Goal: Information Seeking & Learning: Learn about a topic

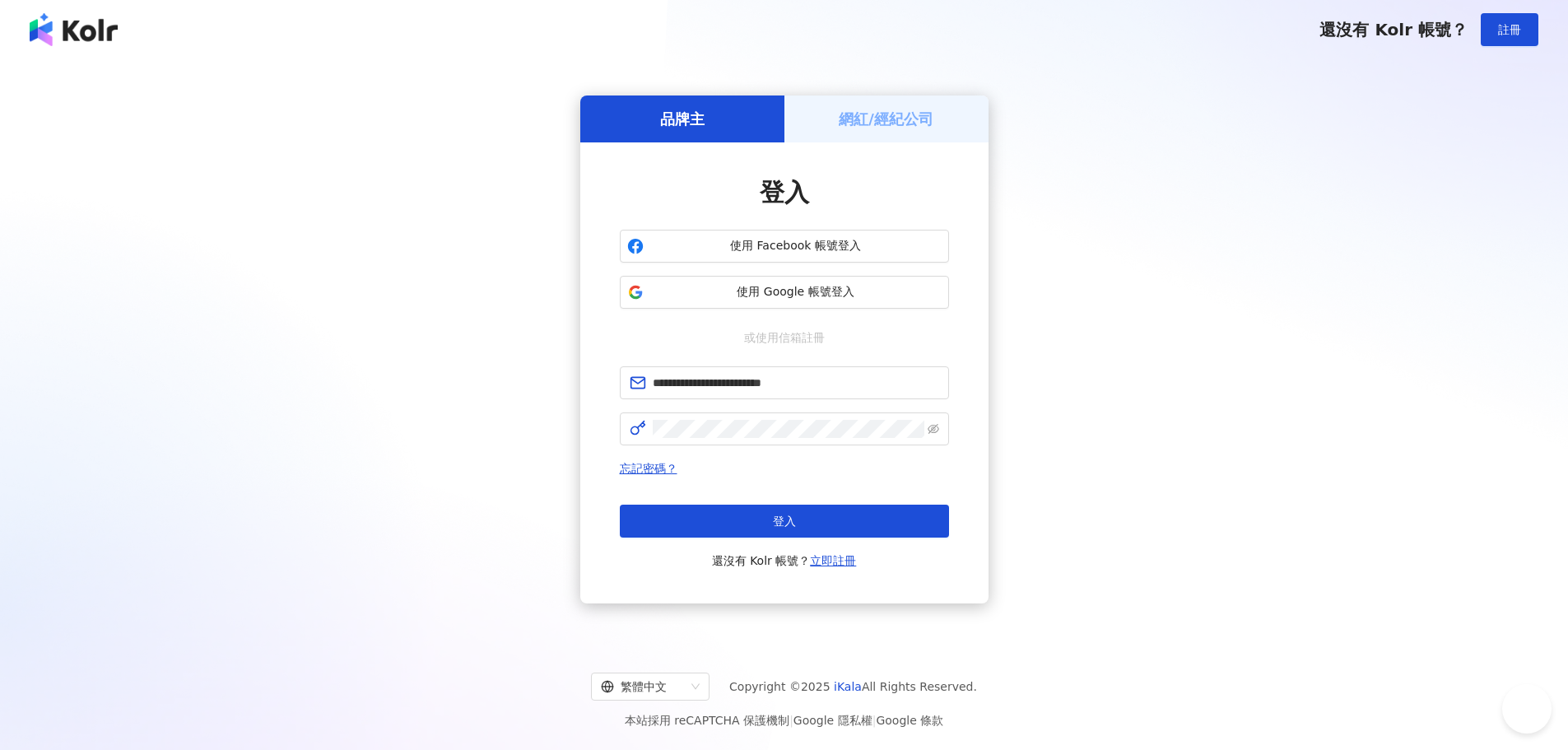
click at [769, 520] on button "登入" at bounding box center [784, 521] width 330 height 33
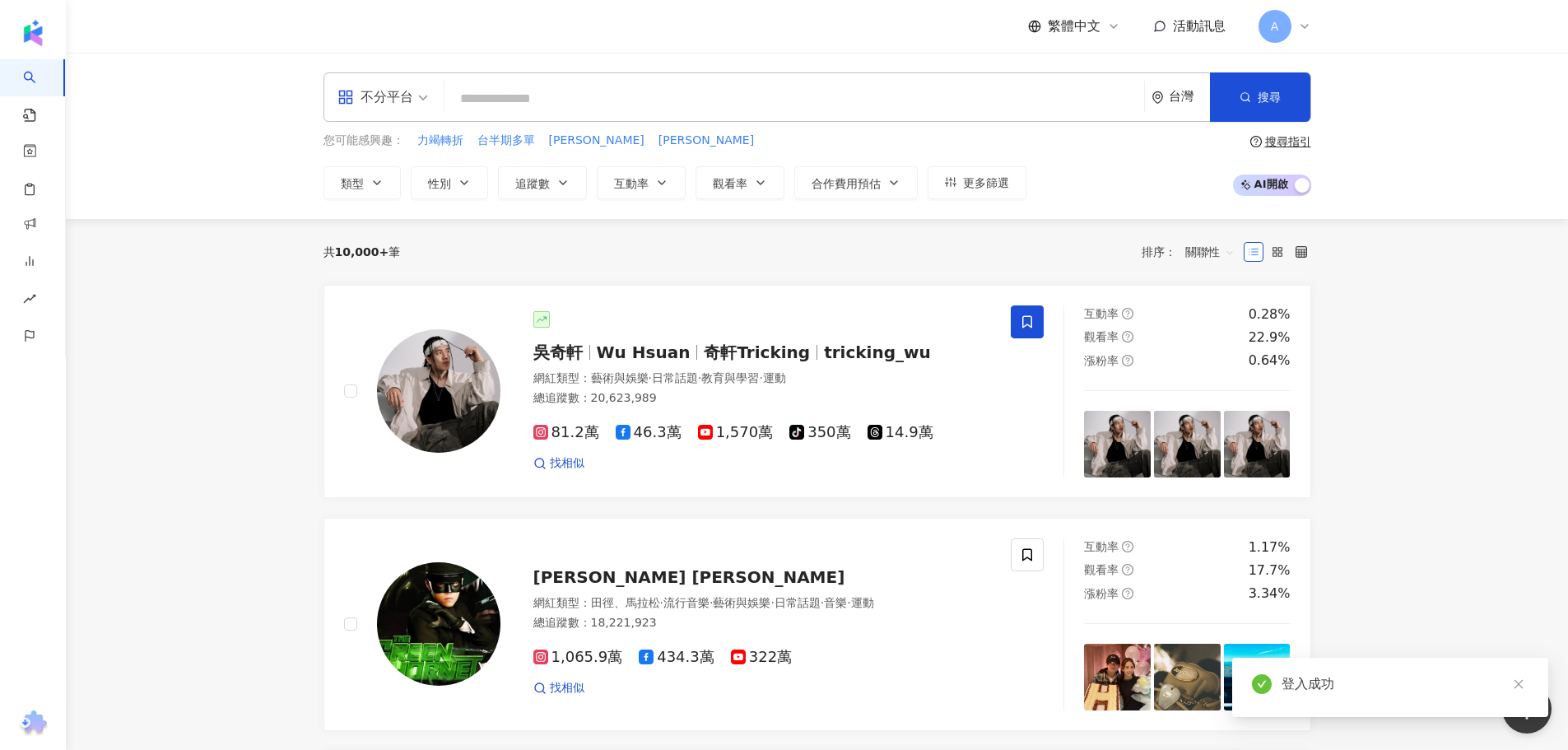
click at [412, 99] on div "不分平台" at bounding box center [376, 97] width 76 height 26
click at [397, 168] on div "Instagram" at bounding box center [388, 173] width 93 height 21
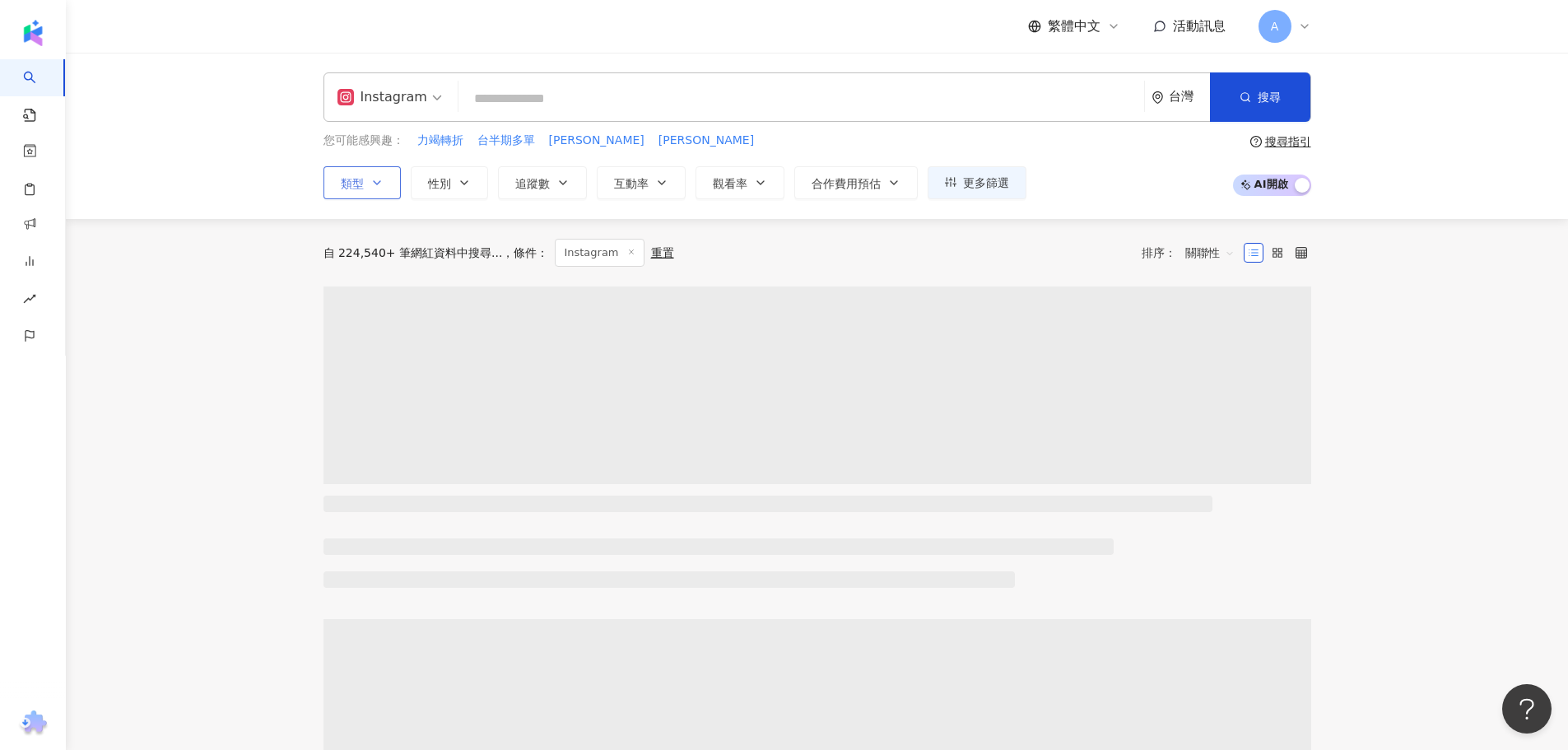
click at [389, 173] on button "類型" at bounding box center [363, 183] width 78 height 33
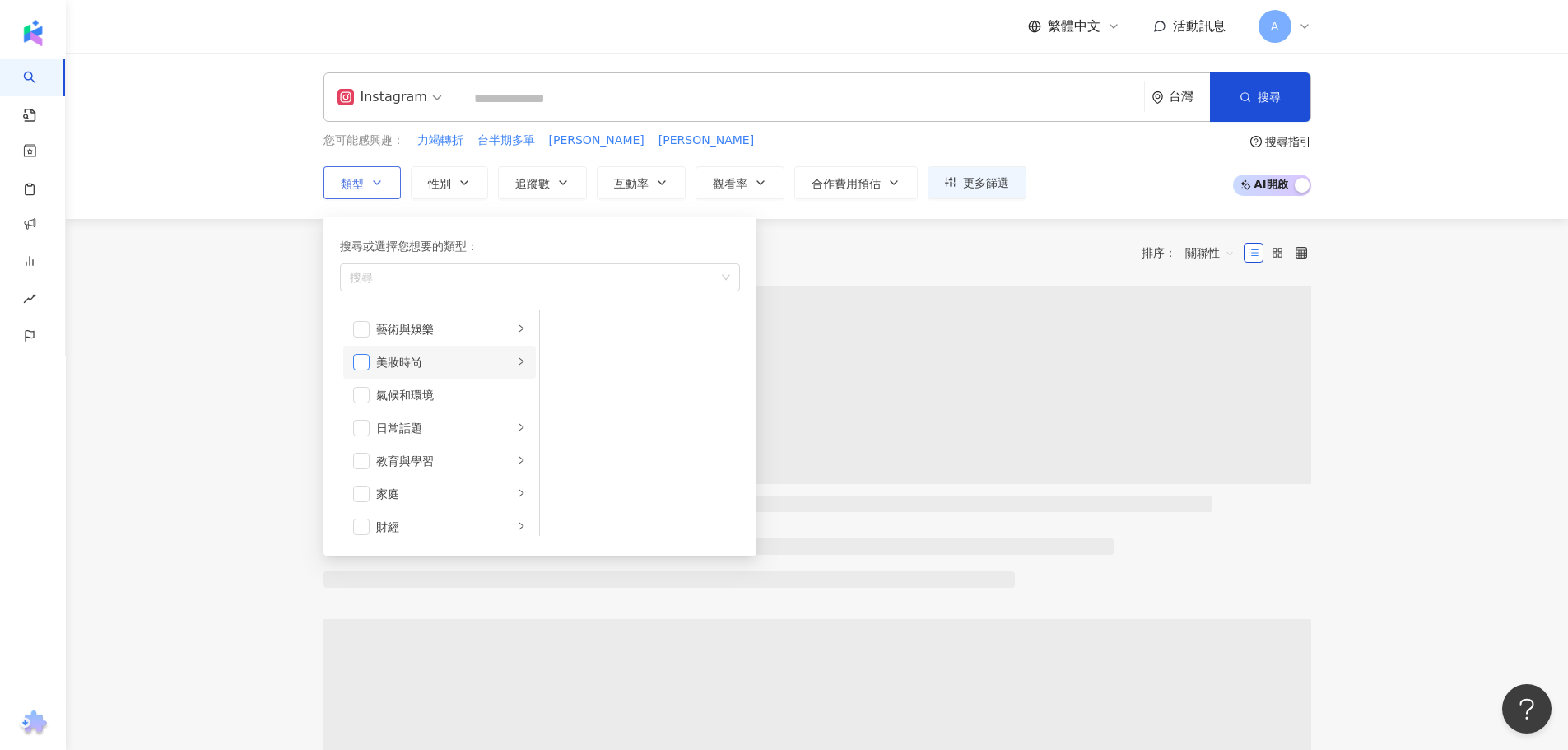
click at [366, 359] on span "button" at bounding box center [362, 363] width 17 height 17
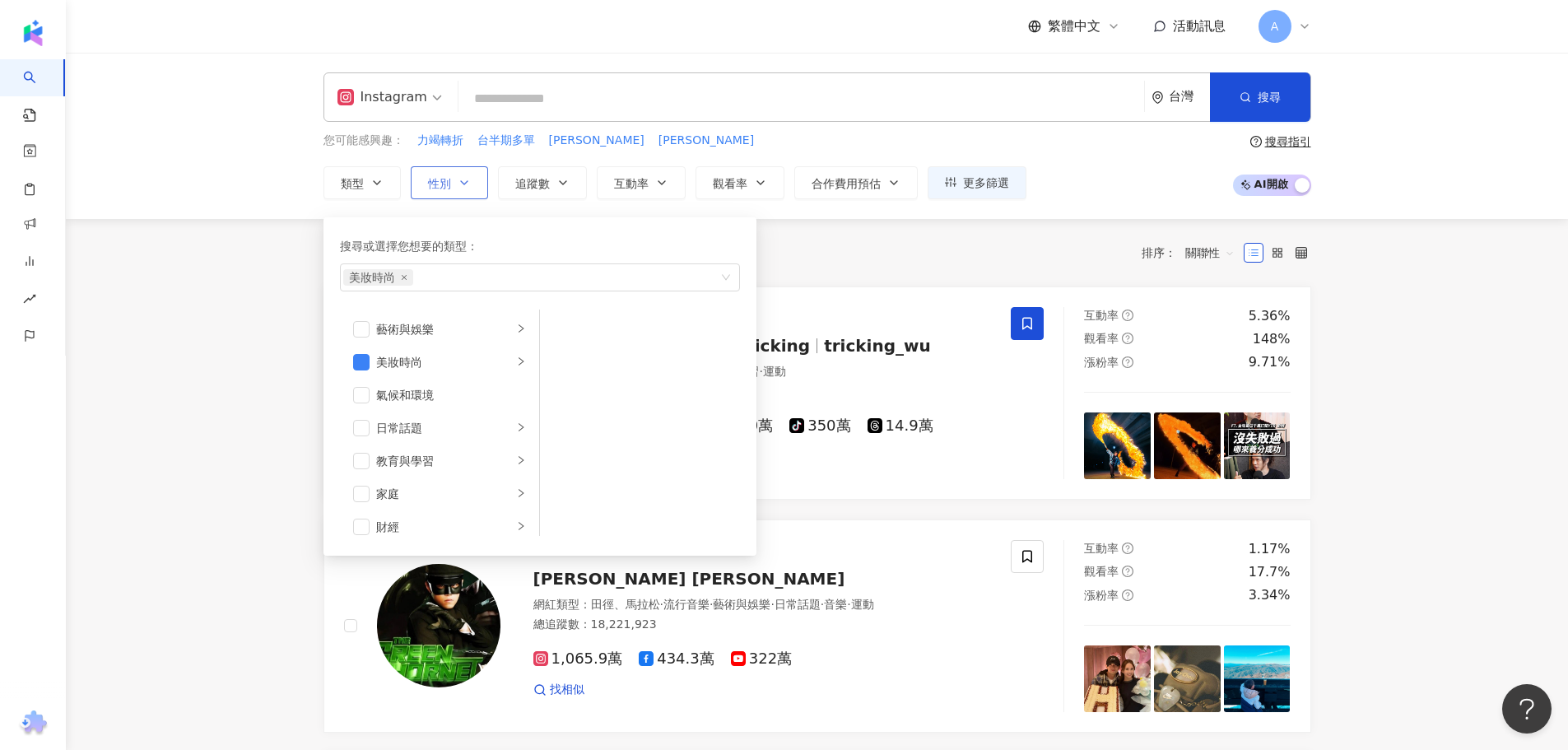
click at [463, 189] on button "性別" at bounding box center [449, 183] width 78 height 33
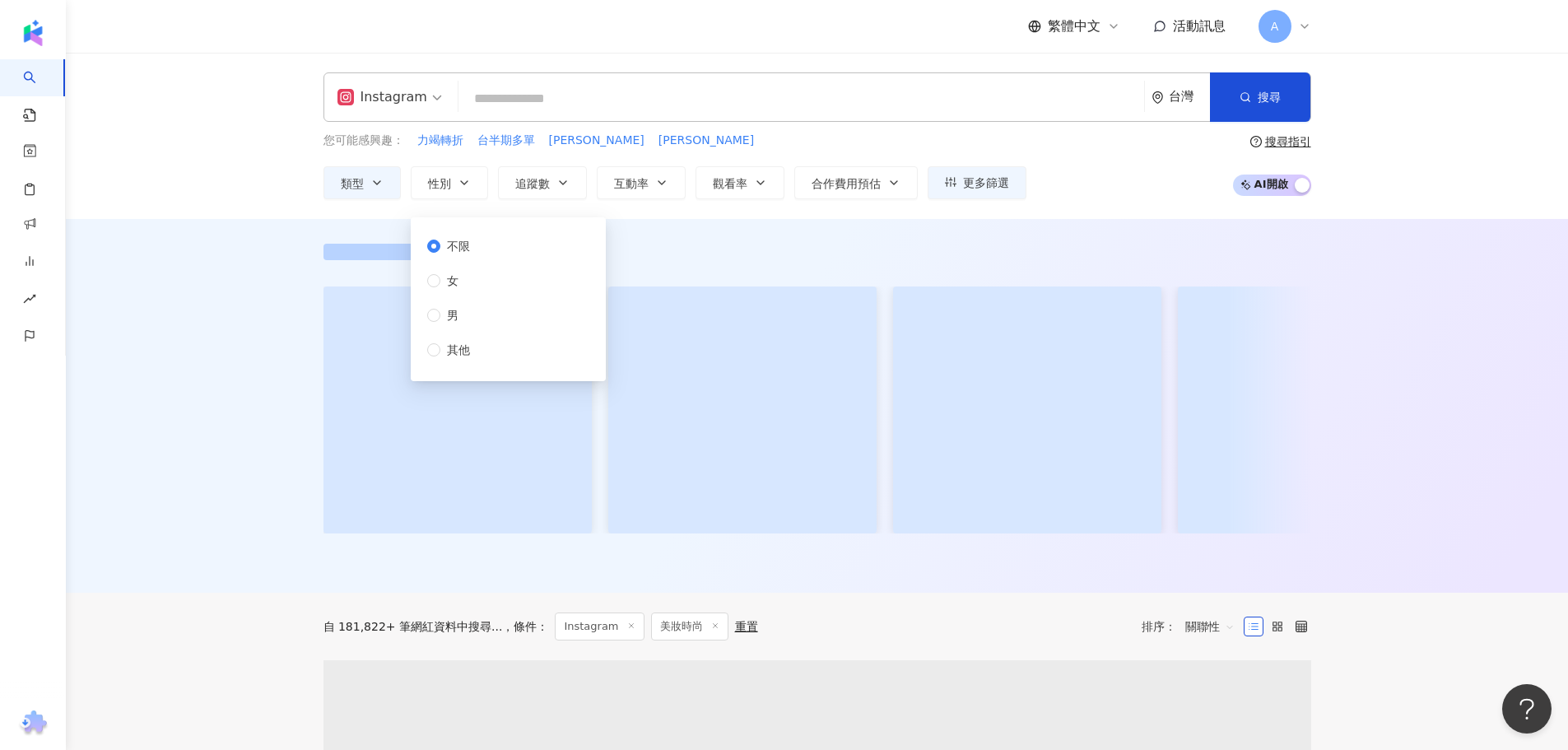
click at [425, 288] on div "不限 女 男 其他" at bounding box center [508, 299] width 175 height 144
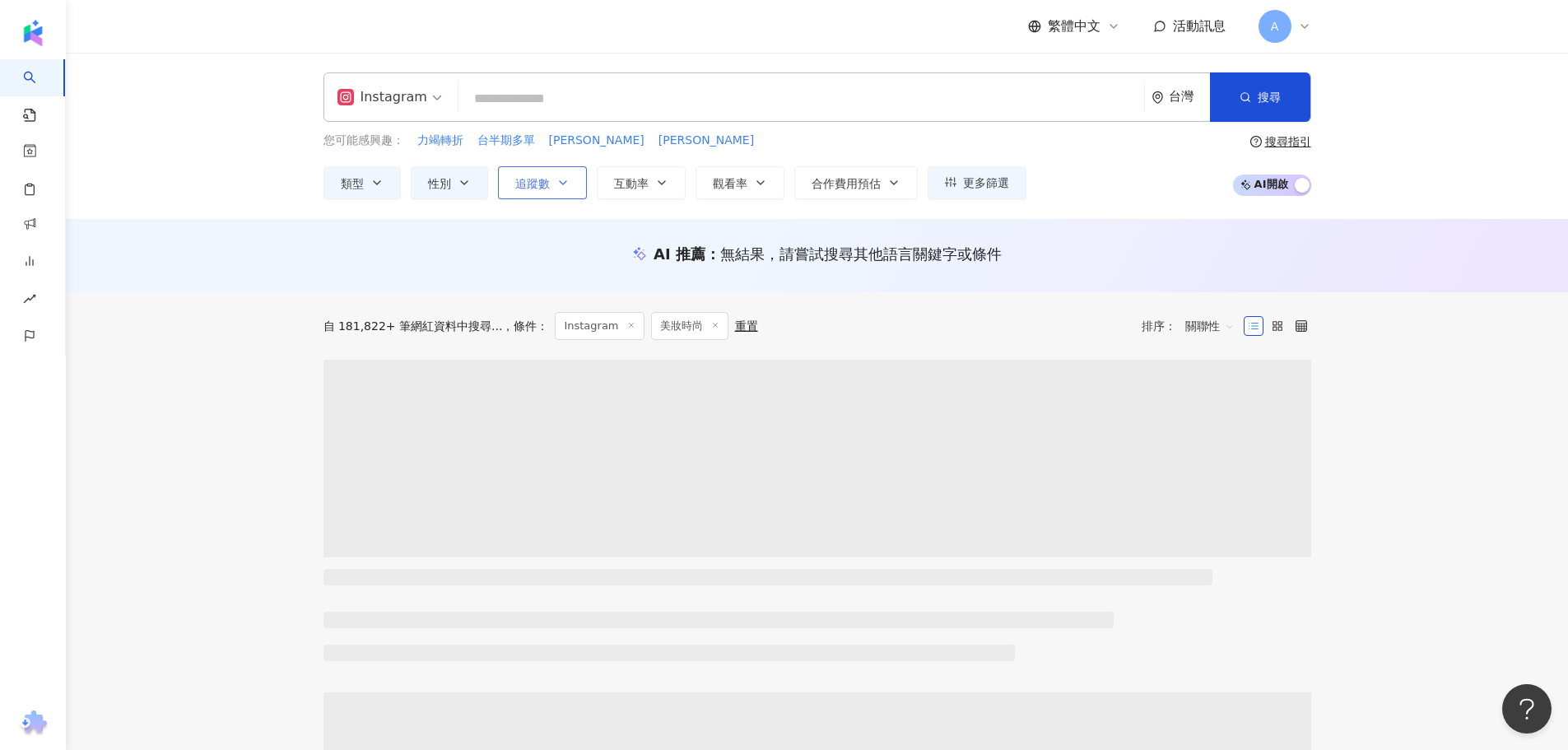
click at [555, 184] on button "追蹤數" at bounding box center [543, 183] width 89 height 33
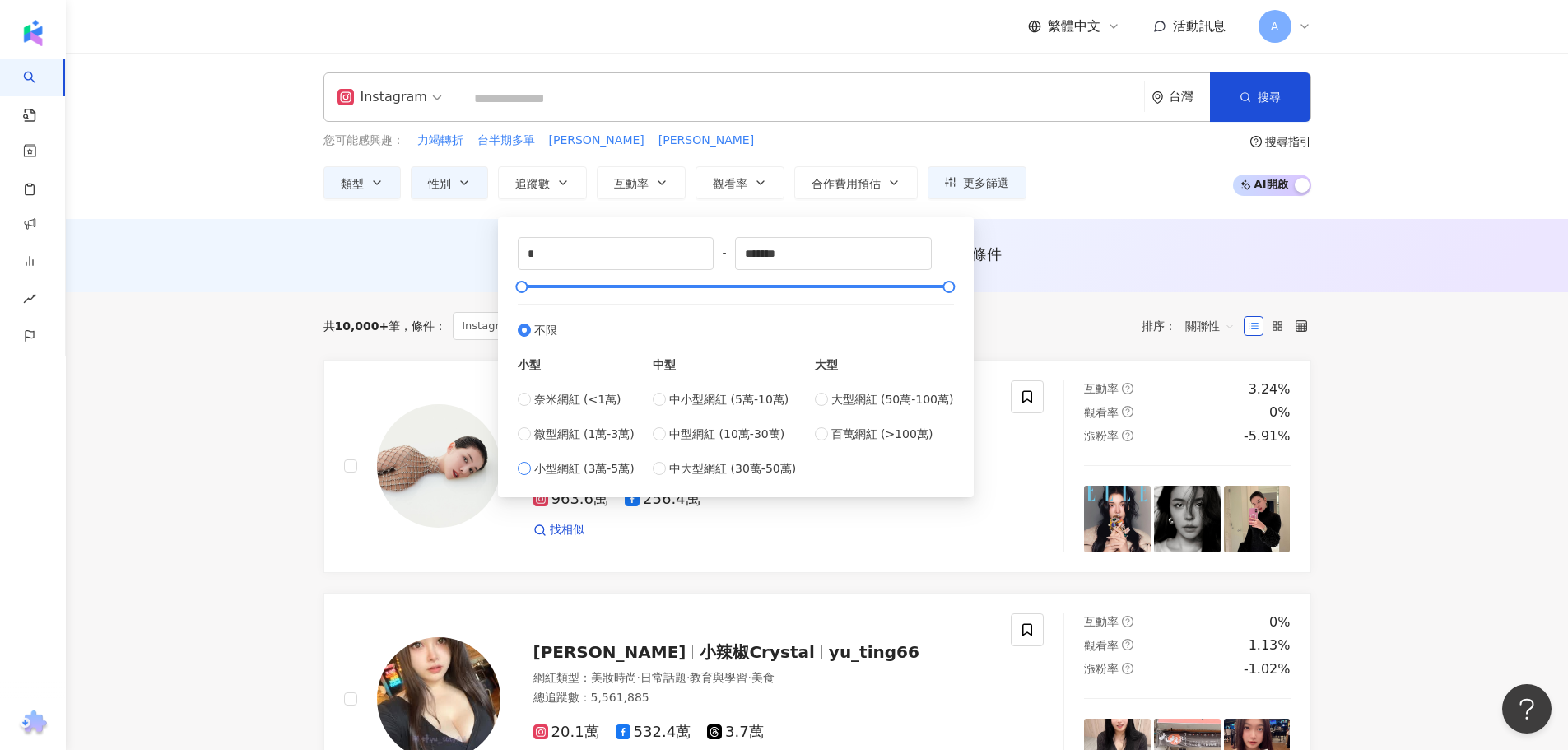
click at [546, 462] on span "小型網紅 (3萬-5萬)" at bounding box center [585, 468] width 101 height 18
type input "*****"
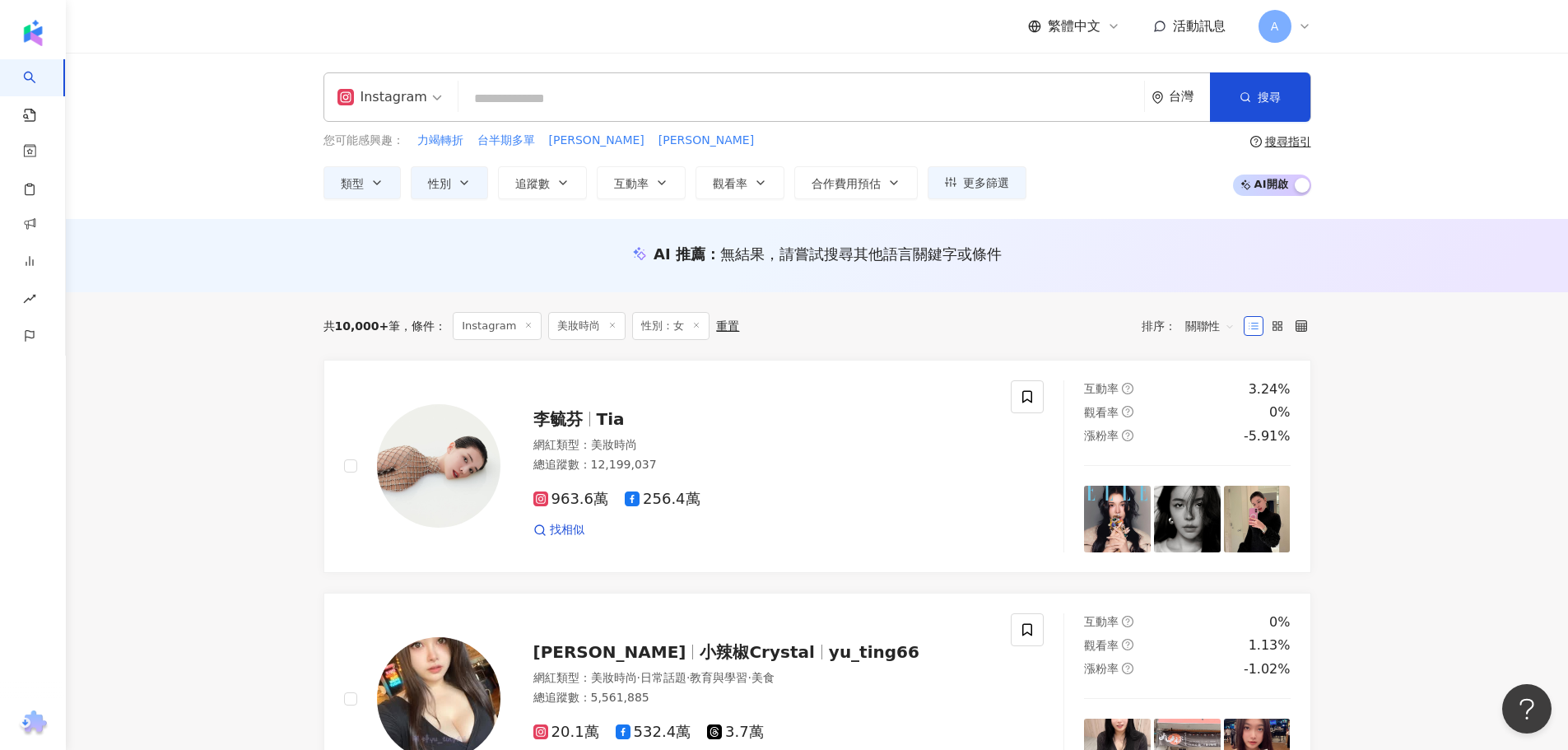
click at [800, 153] on div "您可能感興趣： 力竭轉折 台半期多單 田士 [PERSON_NAME] 類型 性別 追蹤數 互動率 觀看率 合作費用預估 更多篩選 不限 女 男 其他 ***…" at bounding box center [675, 165] width 703 height 68
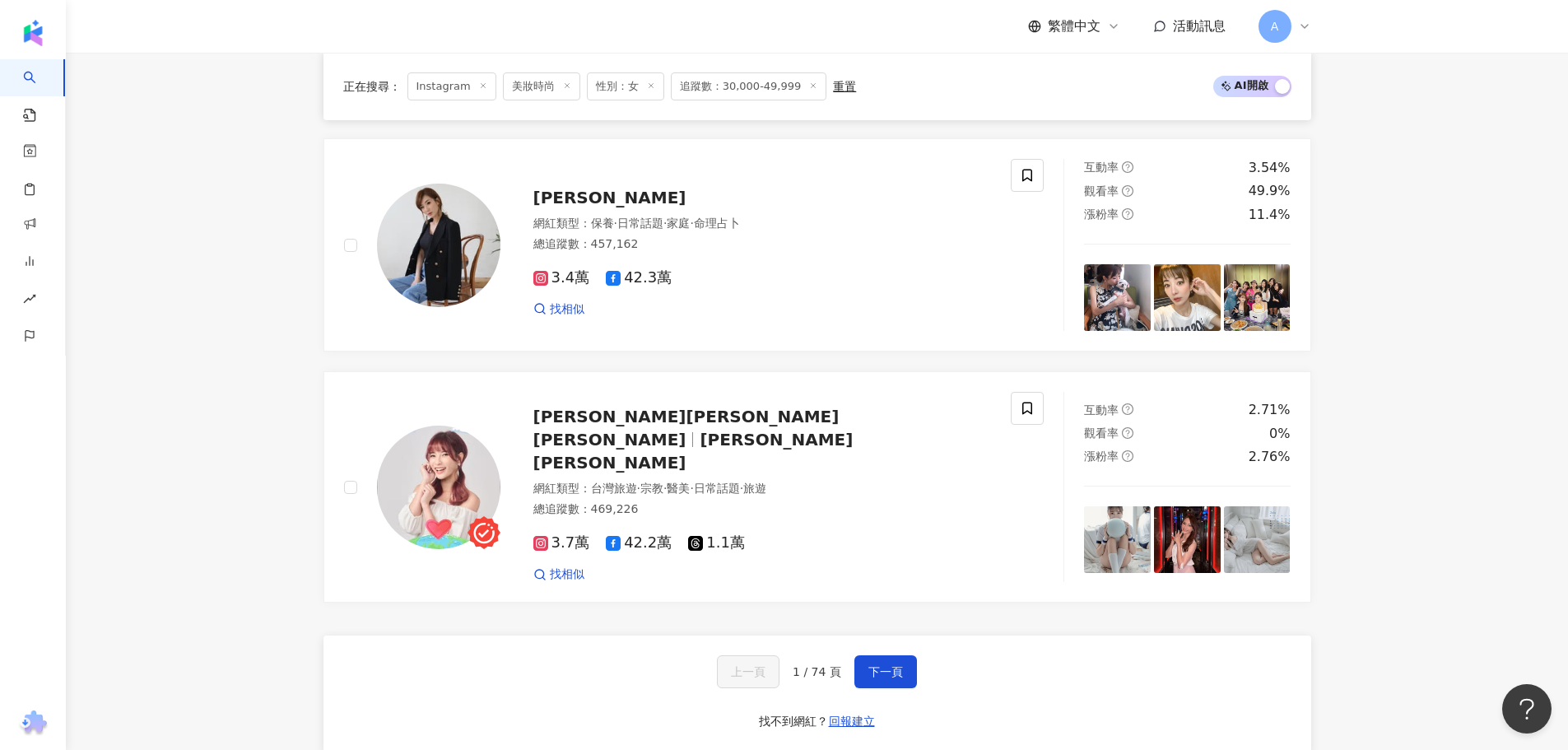
scroll to position [3045, 0]
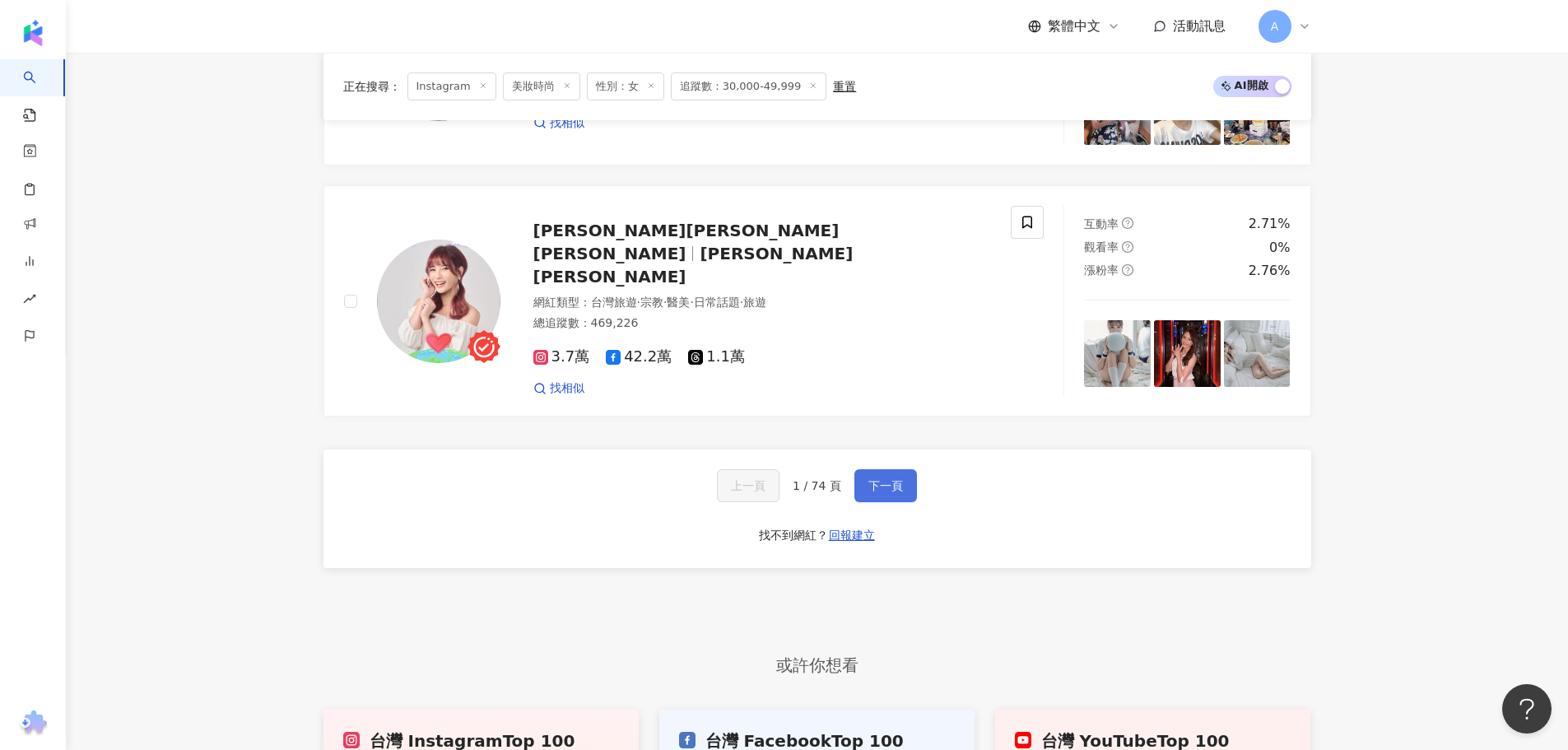
click at [882, 482] on span "下一頁" at bounding box center [886, 486] width 35 height 13
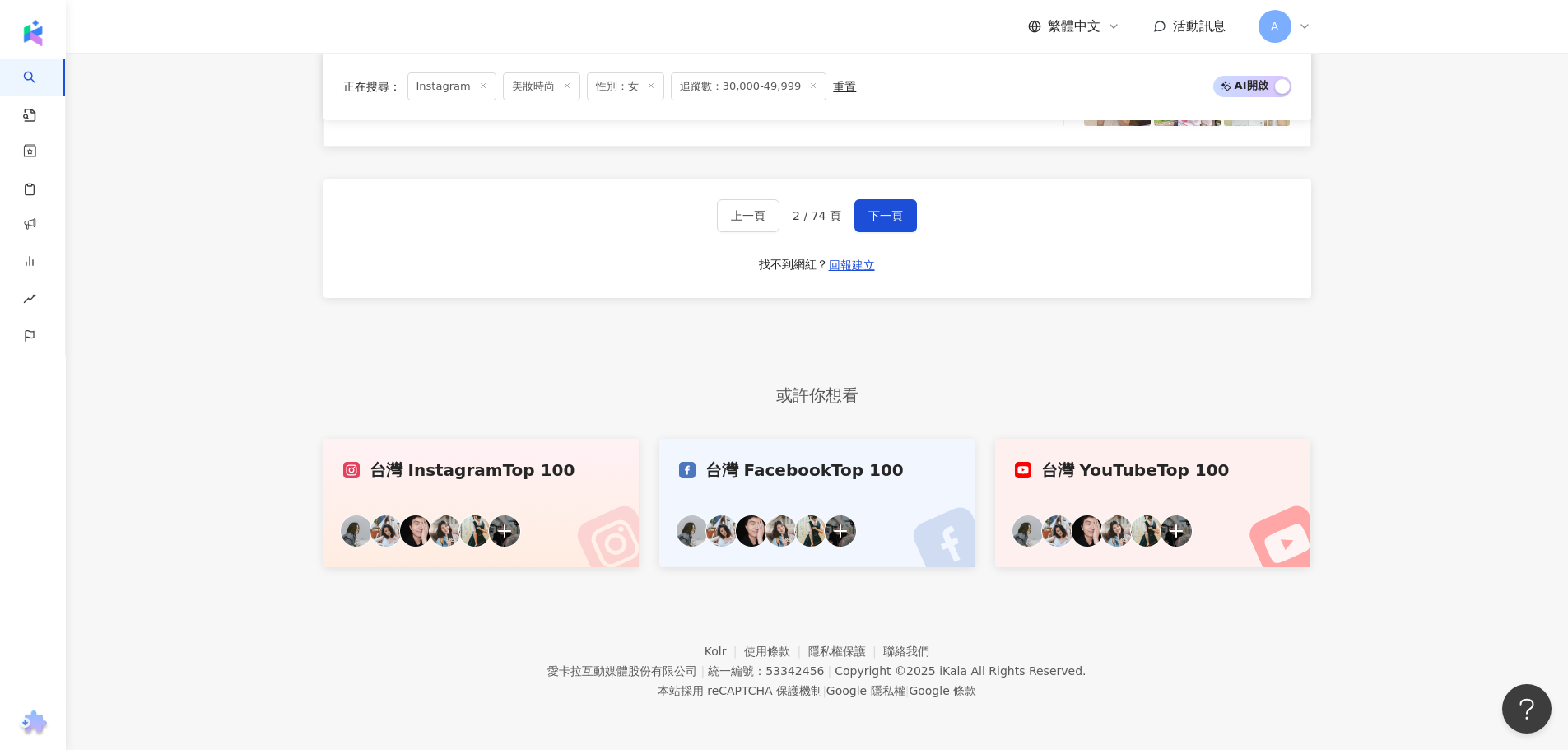
scroll to position [3074, 0]
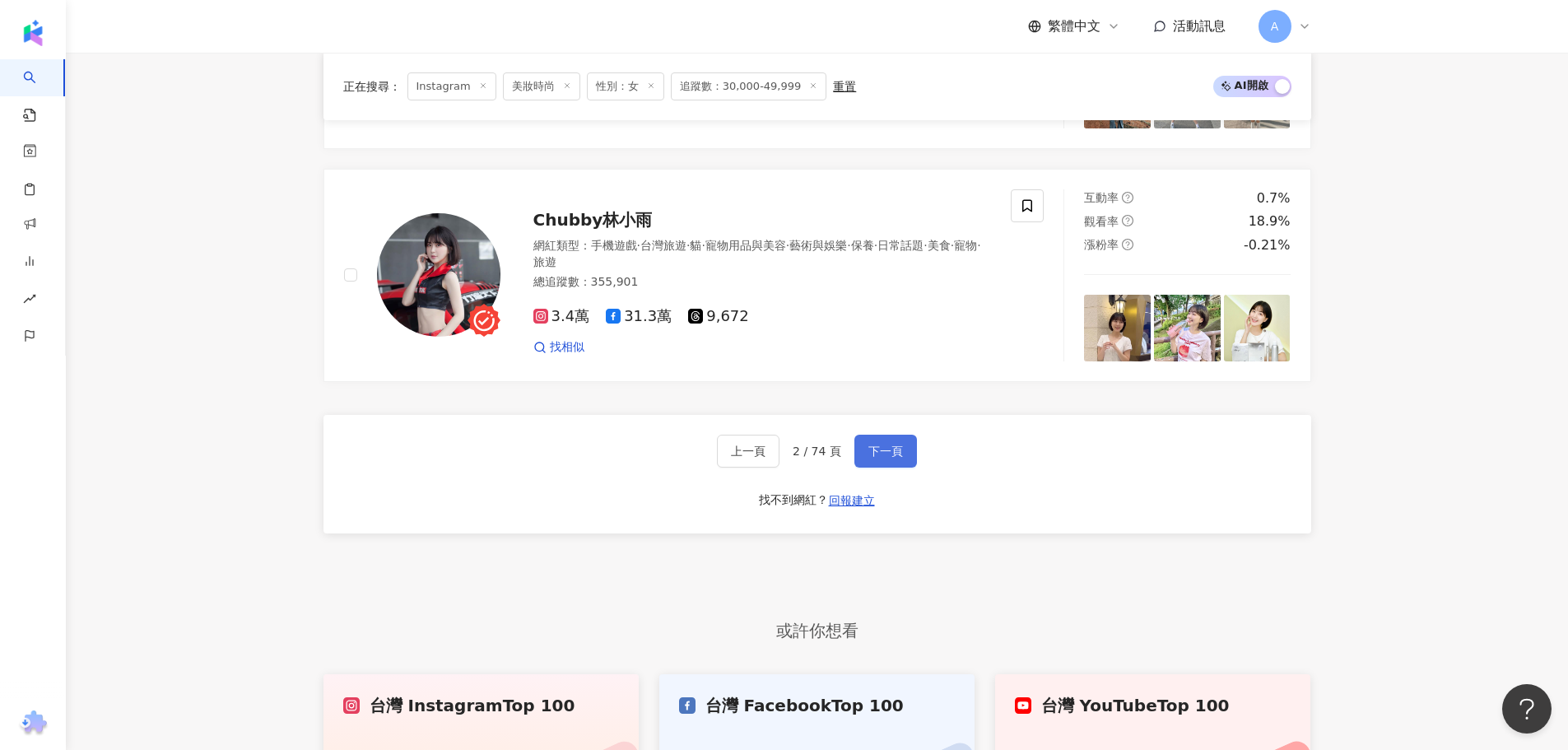
click at [892, 458] on span "下一頁" at bounding box center [886, 451] width 35 height 13
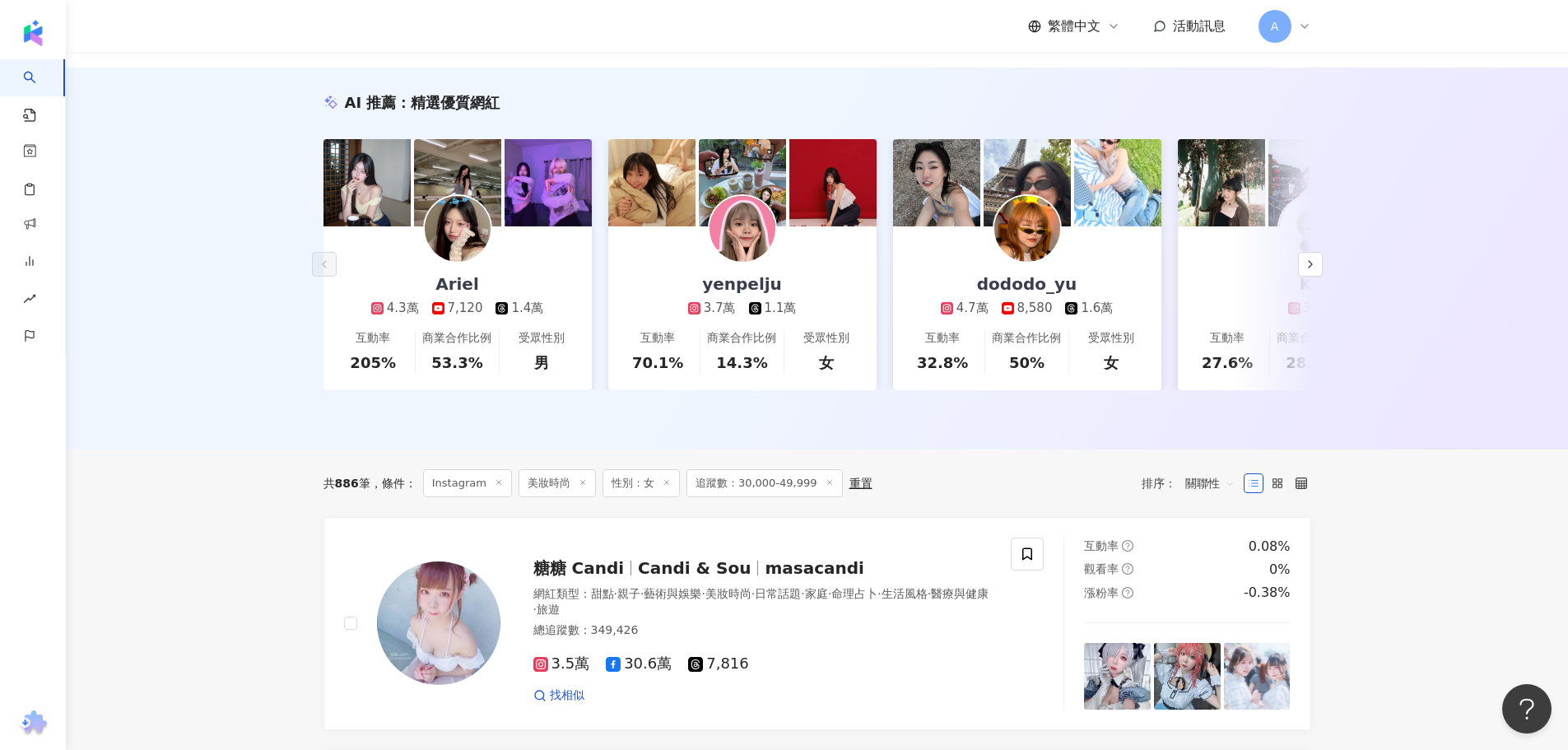
scroll to position [0, 0]
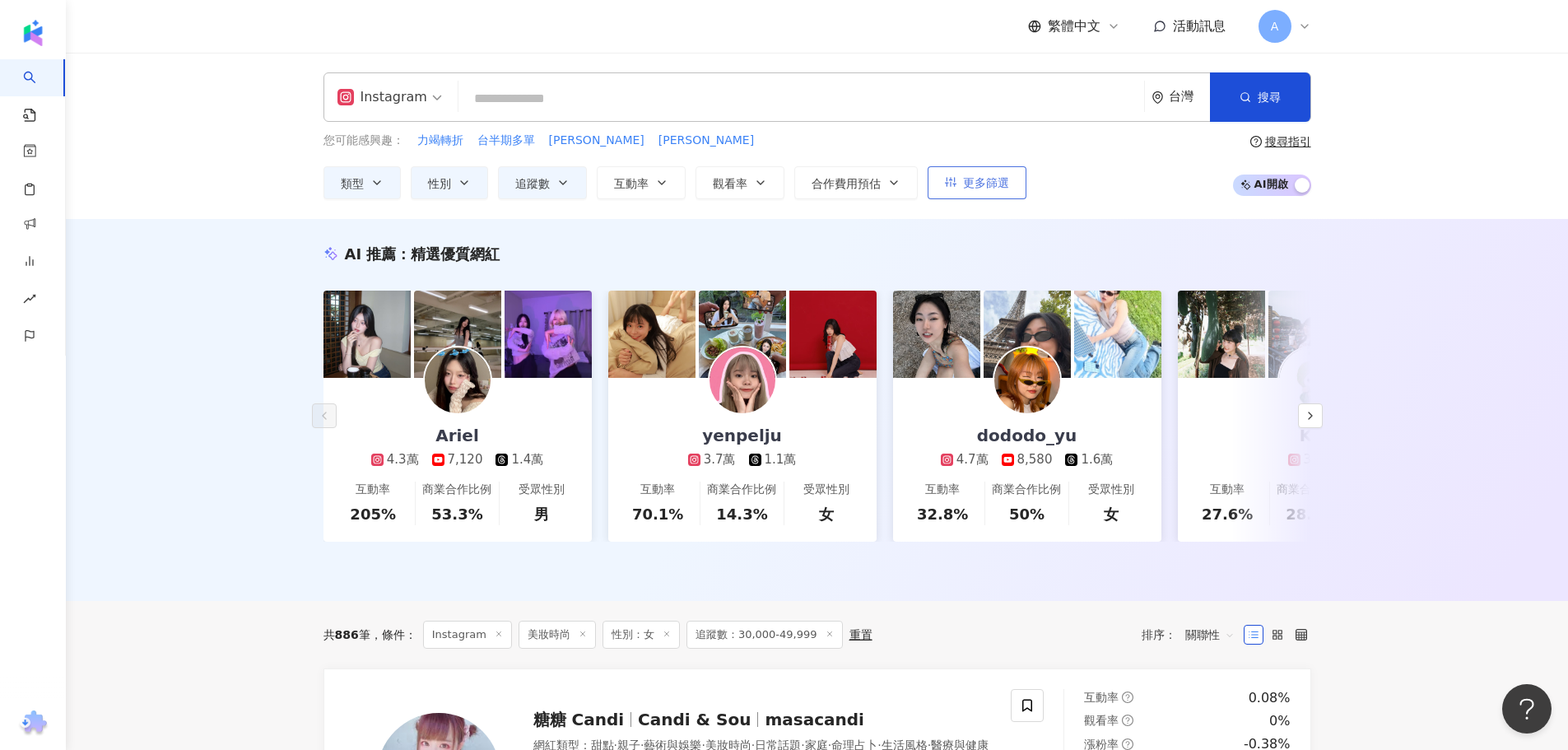
click at [995, 173] on button "更多篩選" at bounding box center [977, 183] width 99 height 33
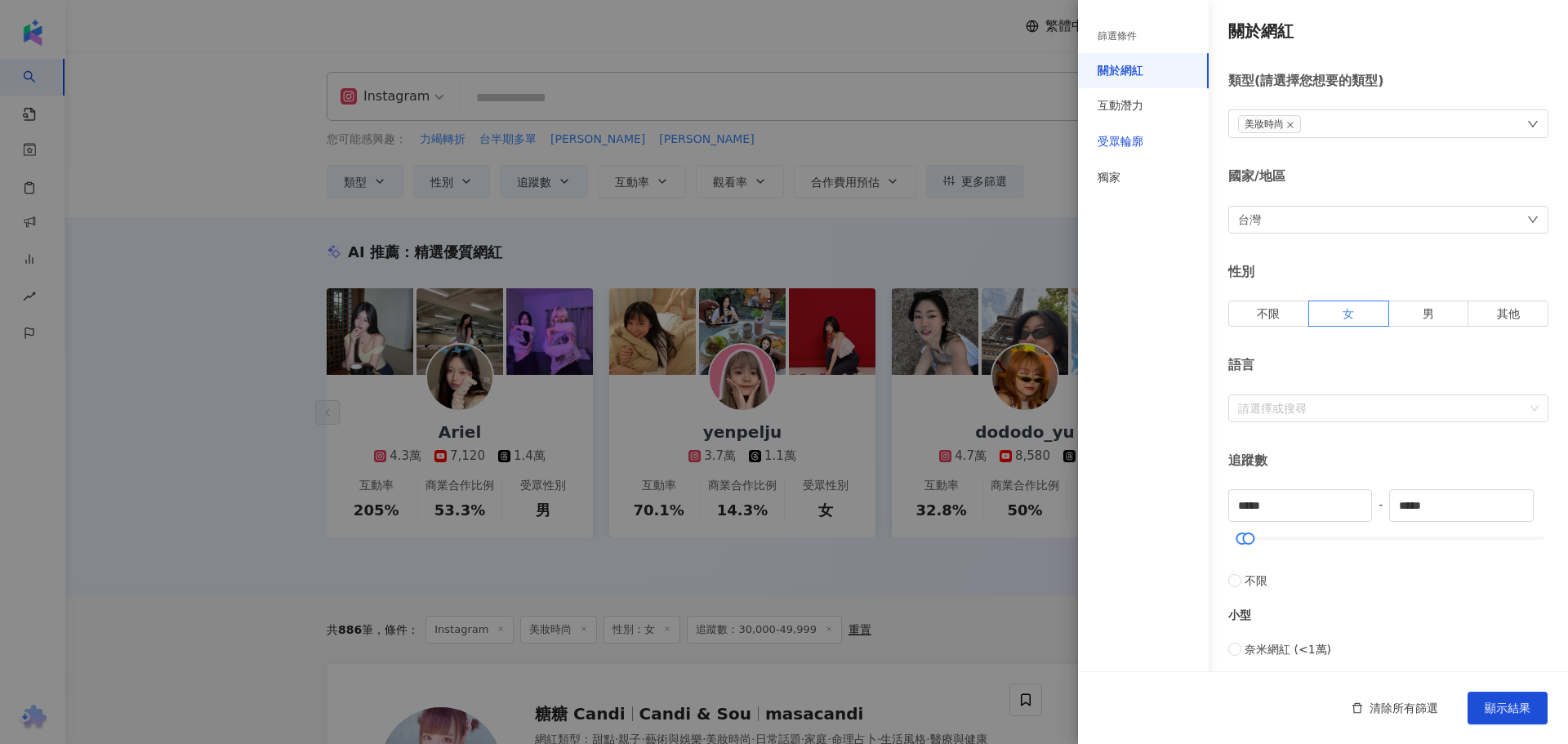
click at [1107, 142] on div "受眾輪廓" at bounding box center [1120, 142] width 46 height 16
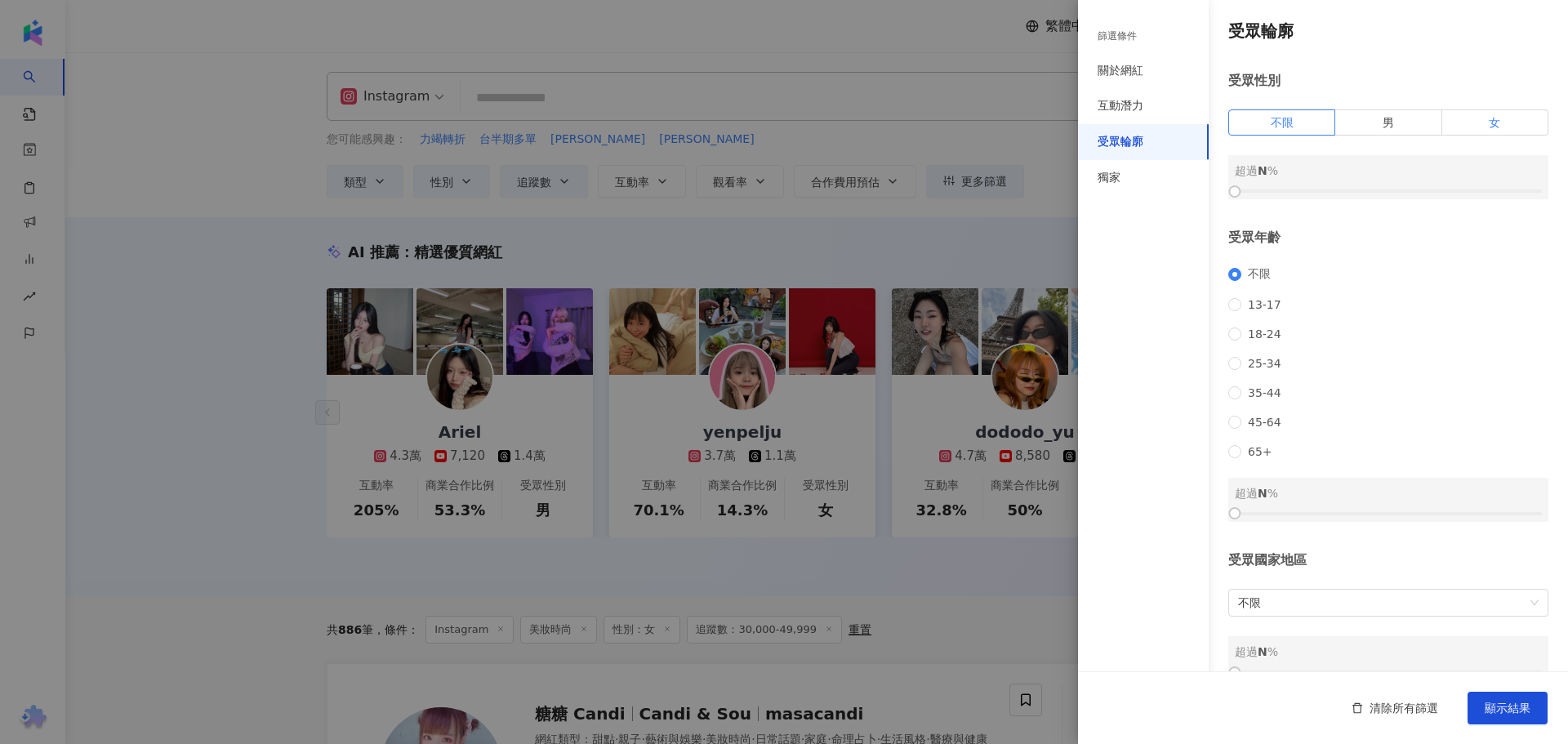
click at [1470, 117] on label "女" at bounding box center [1496, 123] width 107 height 26
click at [1382, 192] on div at bounding box center [1388, 191] width 307 height 10
click at [1397, 191] on div at bounding box center [1388, 191] width 307 height 10
click at [1497, 701] on span "顯示結果" at bounding box center [1508, 708] width 46 height 13
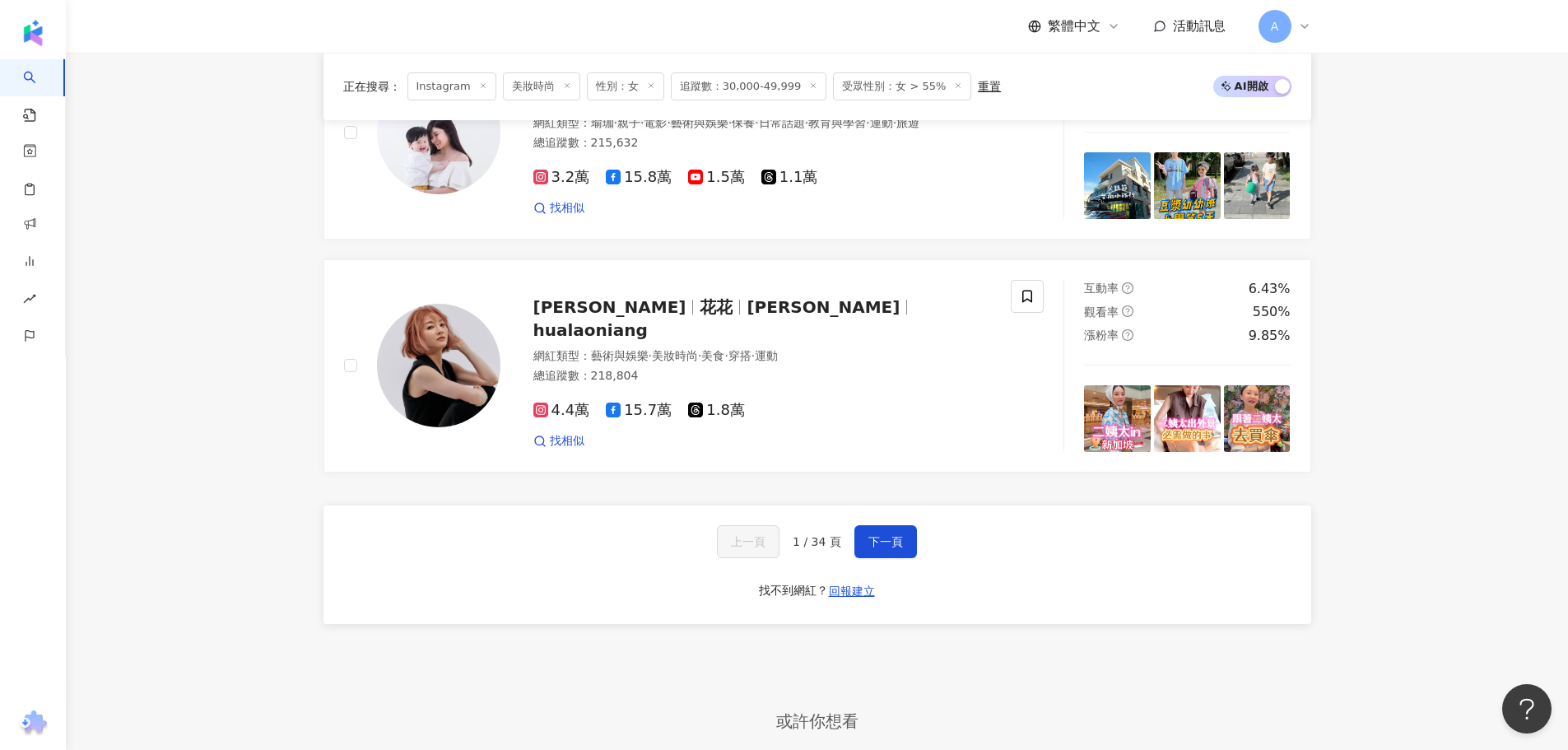
scroll to position [2963, 0]
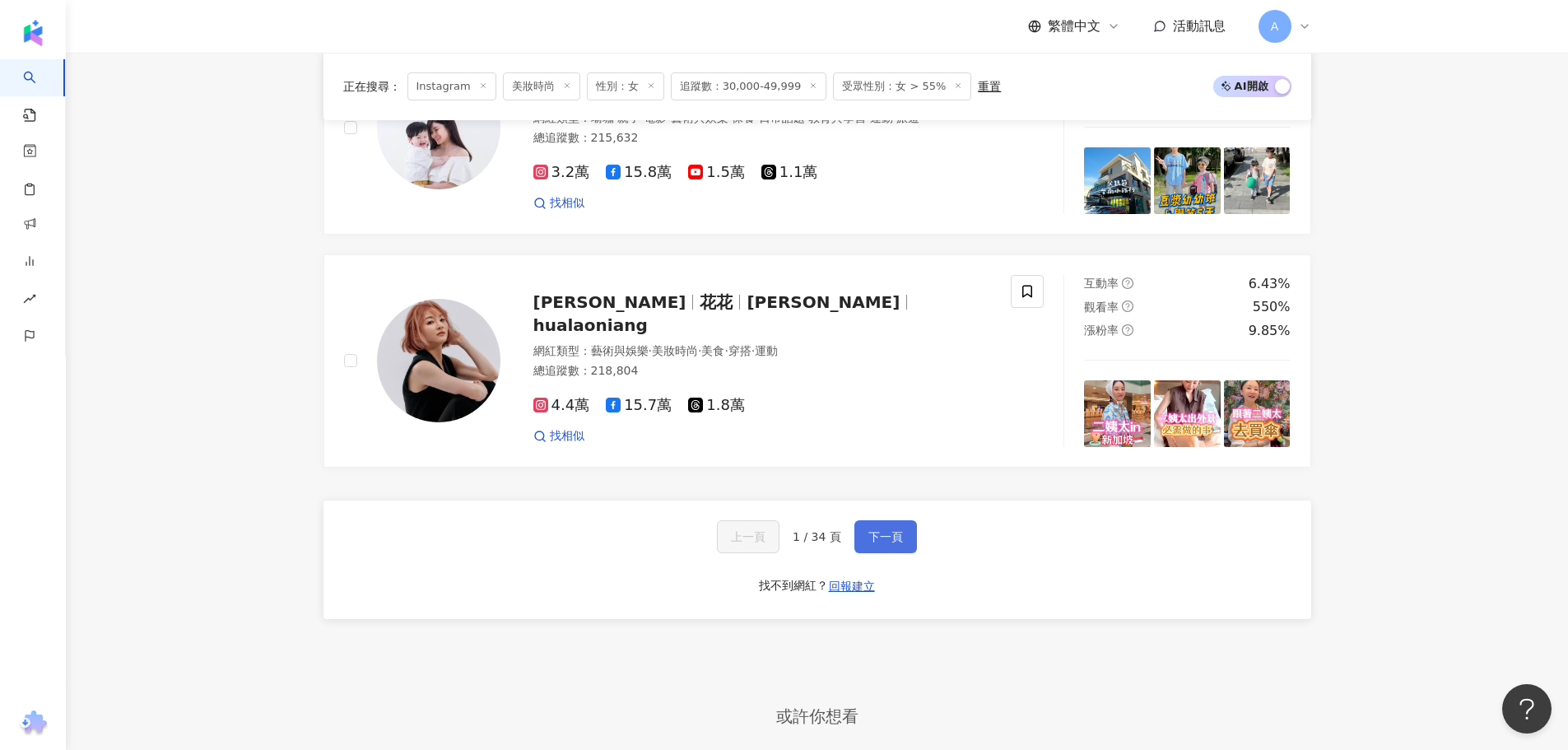
click at [876, 553] on button "下一頁" at bounding box center [886, 537] width 63 height 33
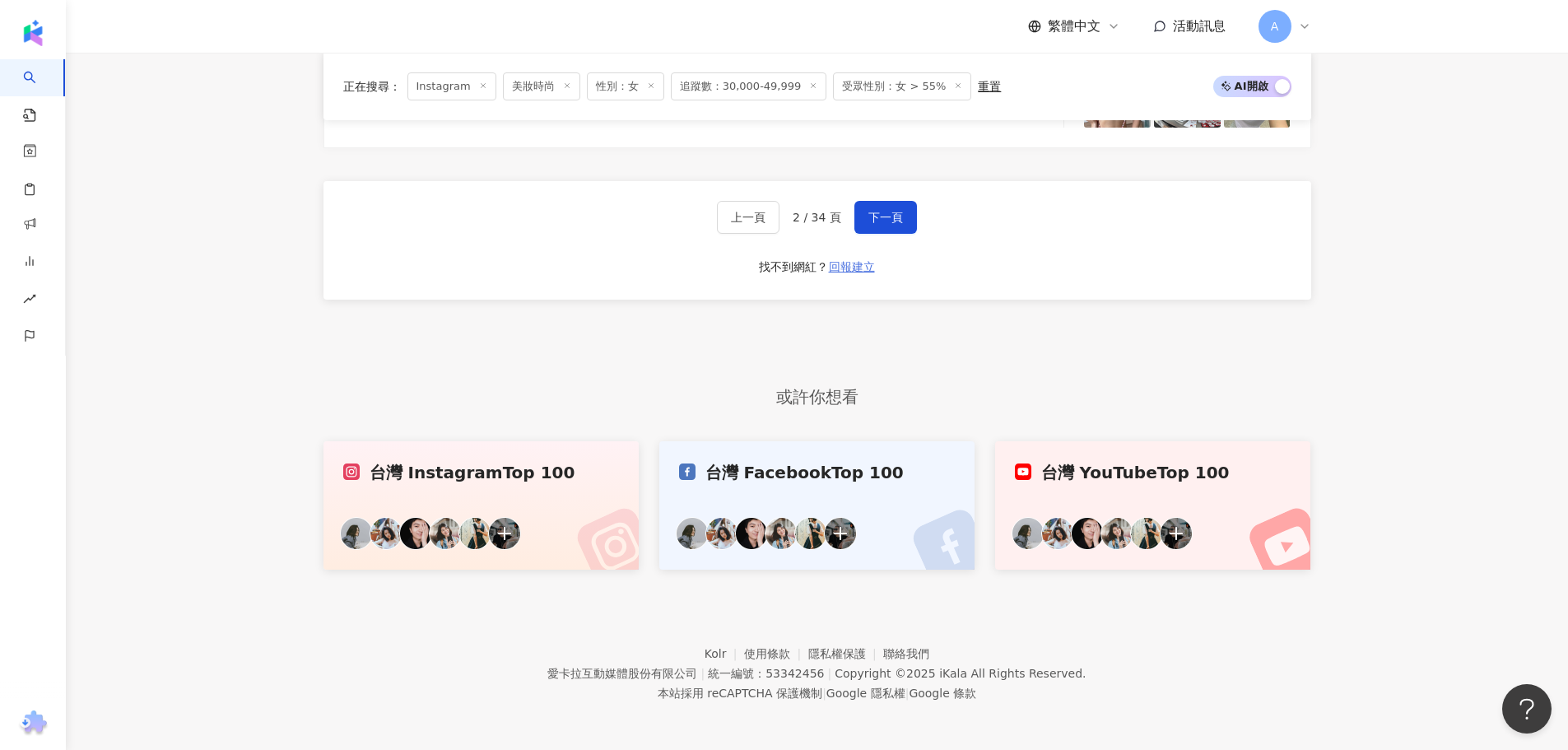
scroll to position [3278, 0]
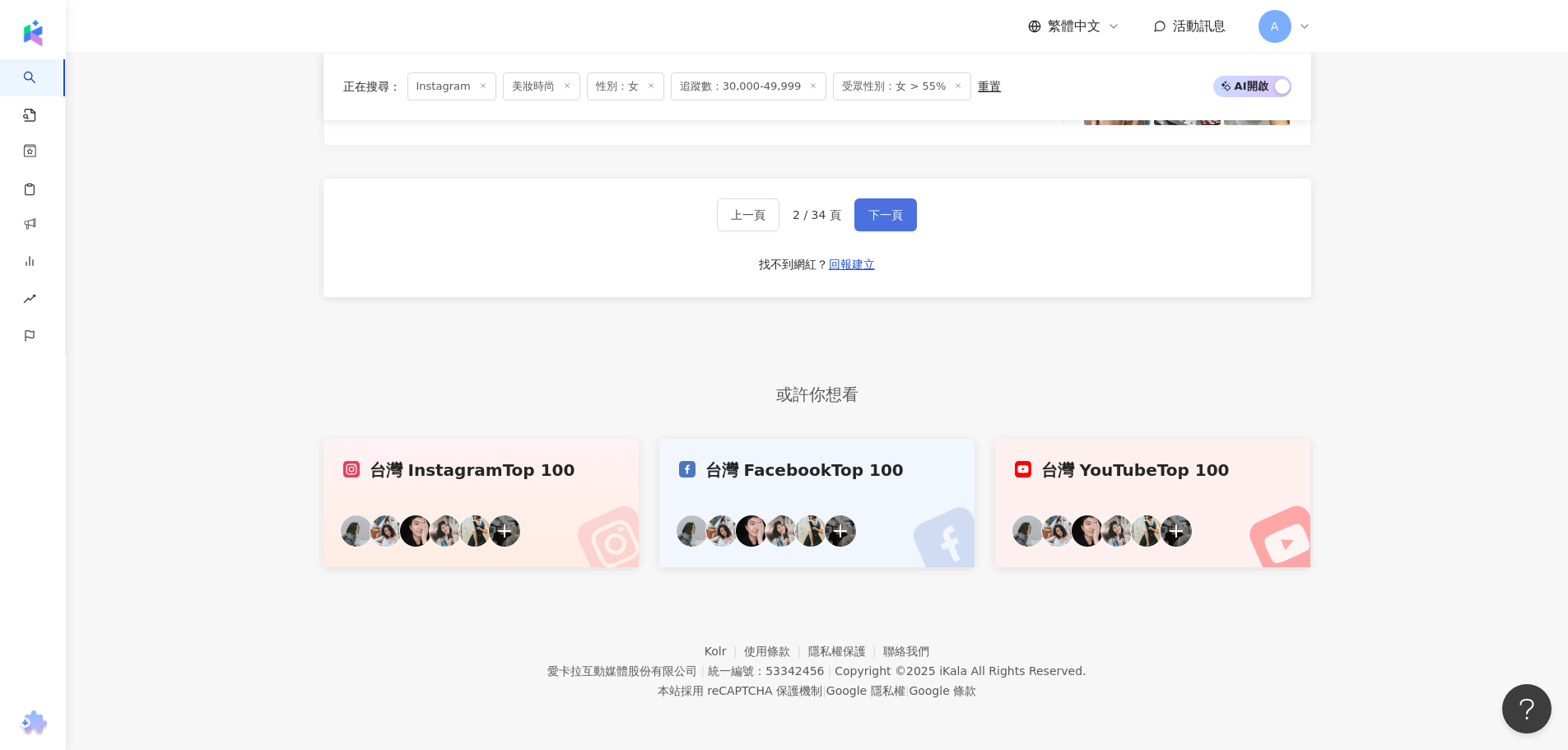
click at [889, 215] on span "下一頁" at bounding box center [886, 215] width 35 height 13
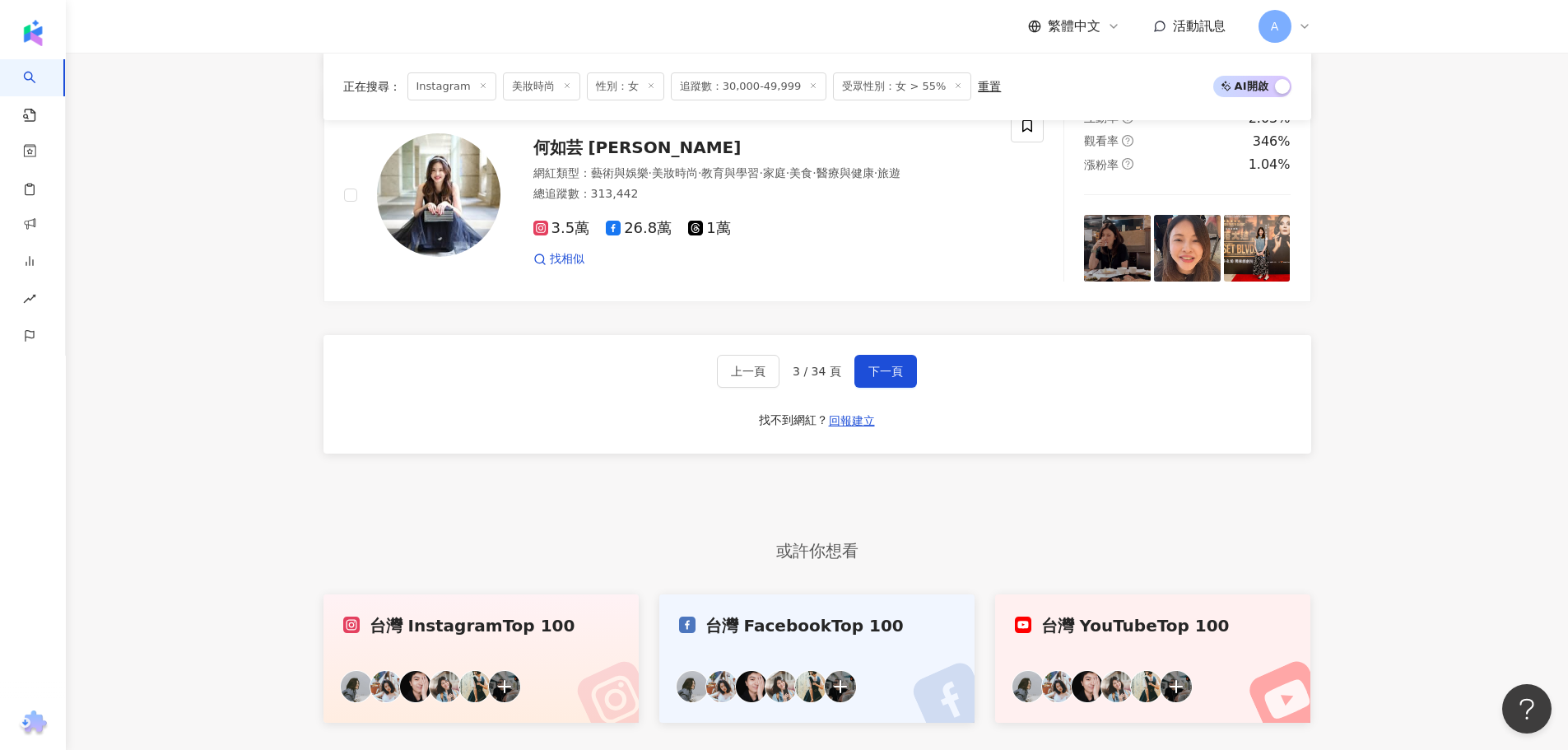
scroll to position [3114, 0]
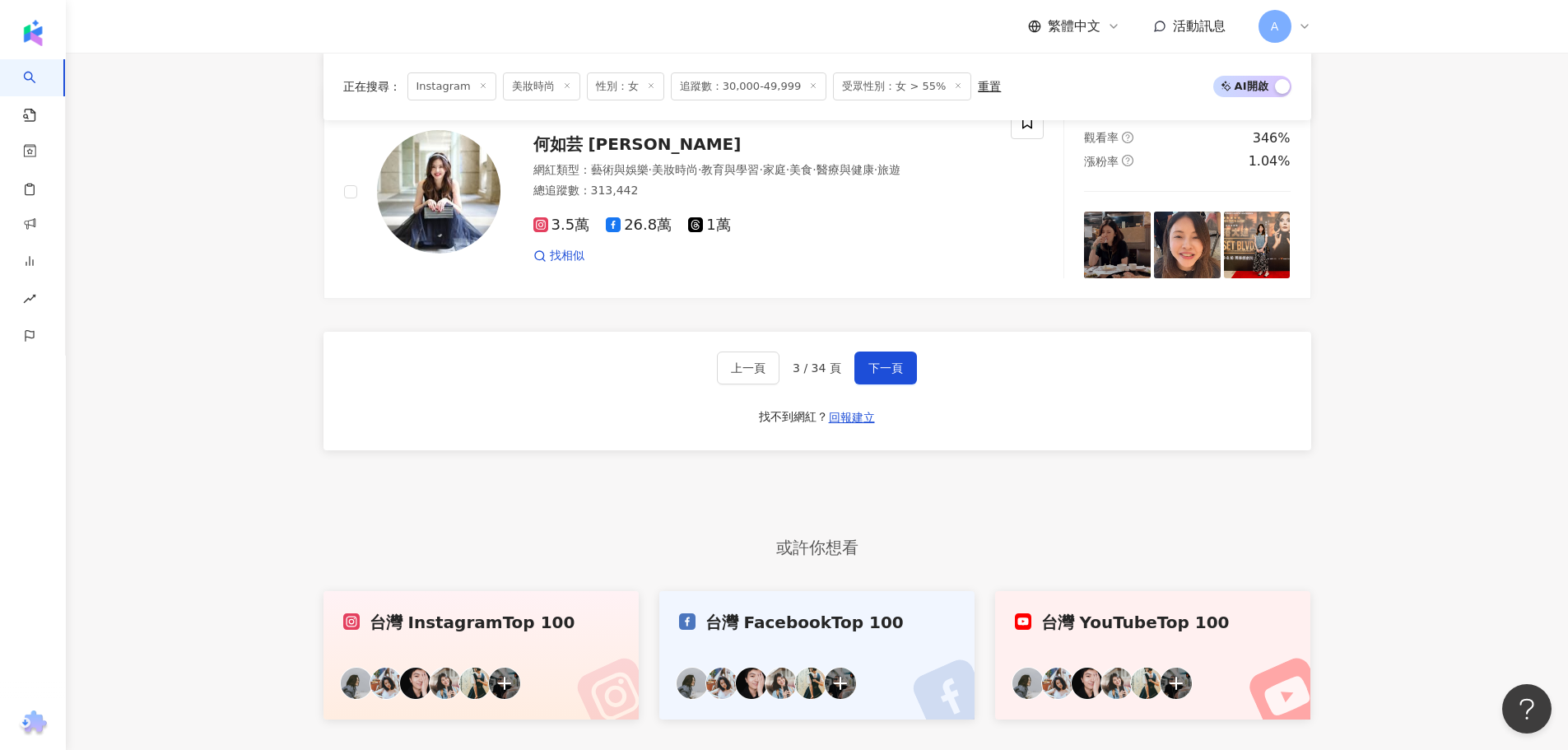
click at [886, 405] on div "上一頁 3 / 34 頁 下一頁 找不到網紅？ 回報建立" at bounding box center [818, 391] width 988 height 118
click at [887, 374] on span "下一頁" at bounding box center [886, 368] width 35 height 13
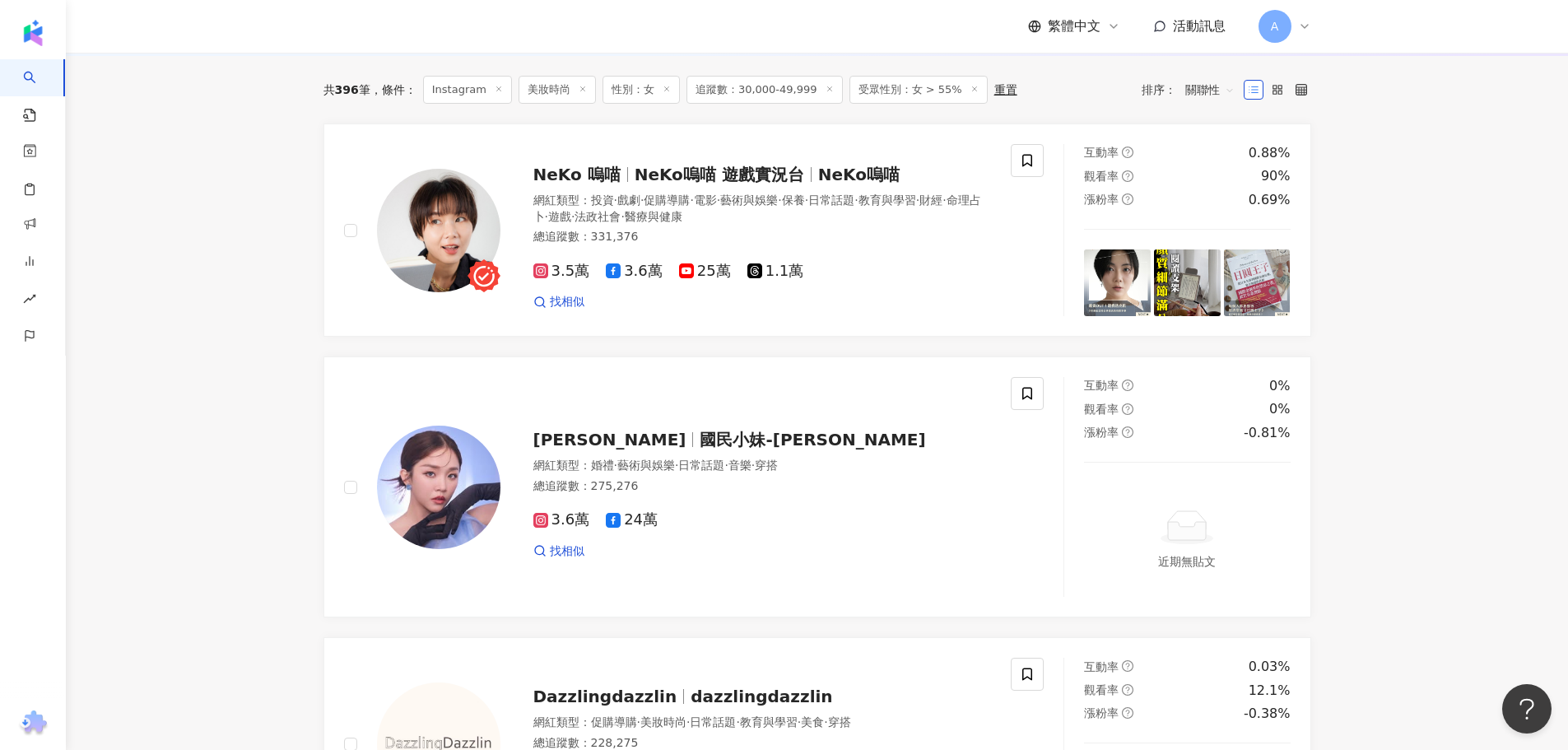
scroll to position [363, 0]
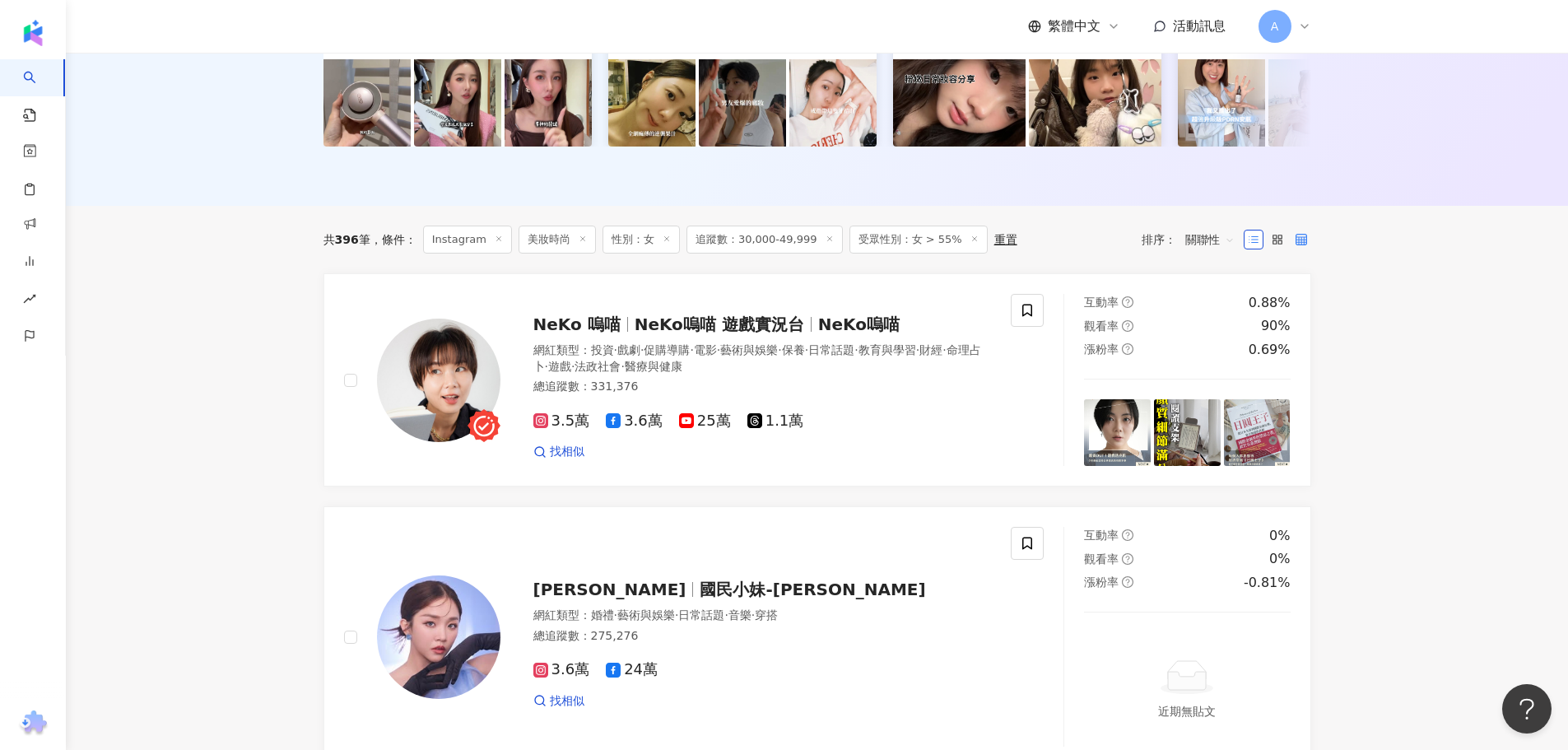
click at [1294, 249] on label at bounding box center [1302, 240] width 20 height 20
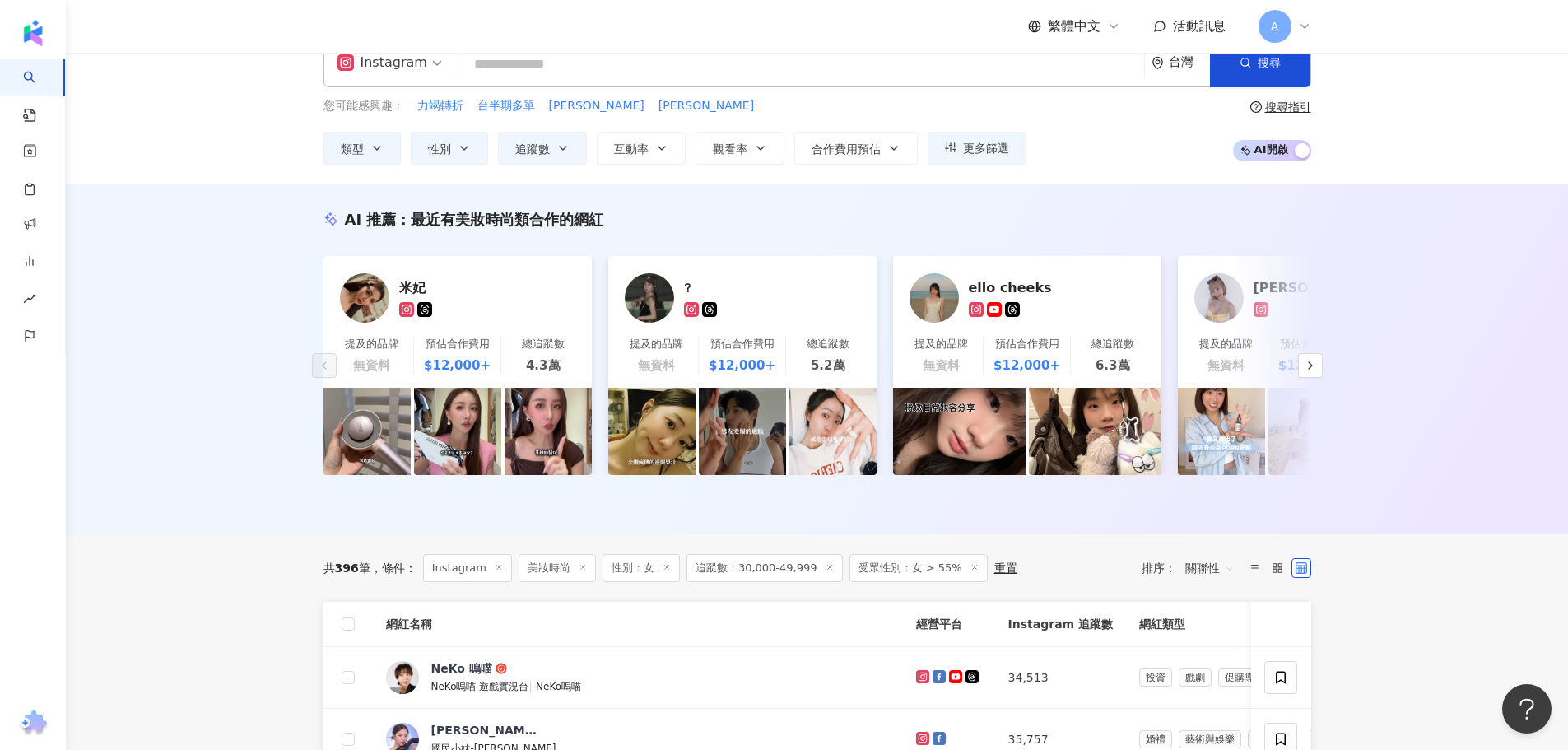
scroll to position [34, 0]
click at [1273, 568] on rect at bounding box center [1275, 567] width 3 height 3
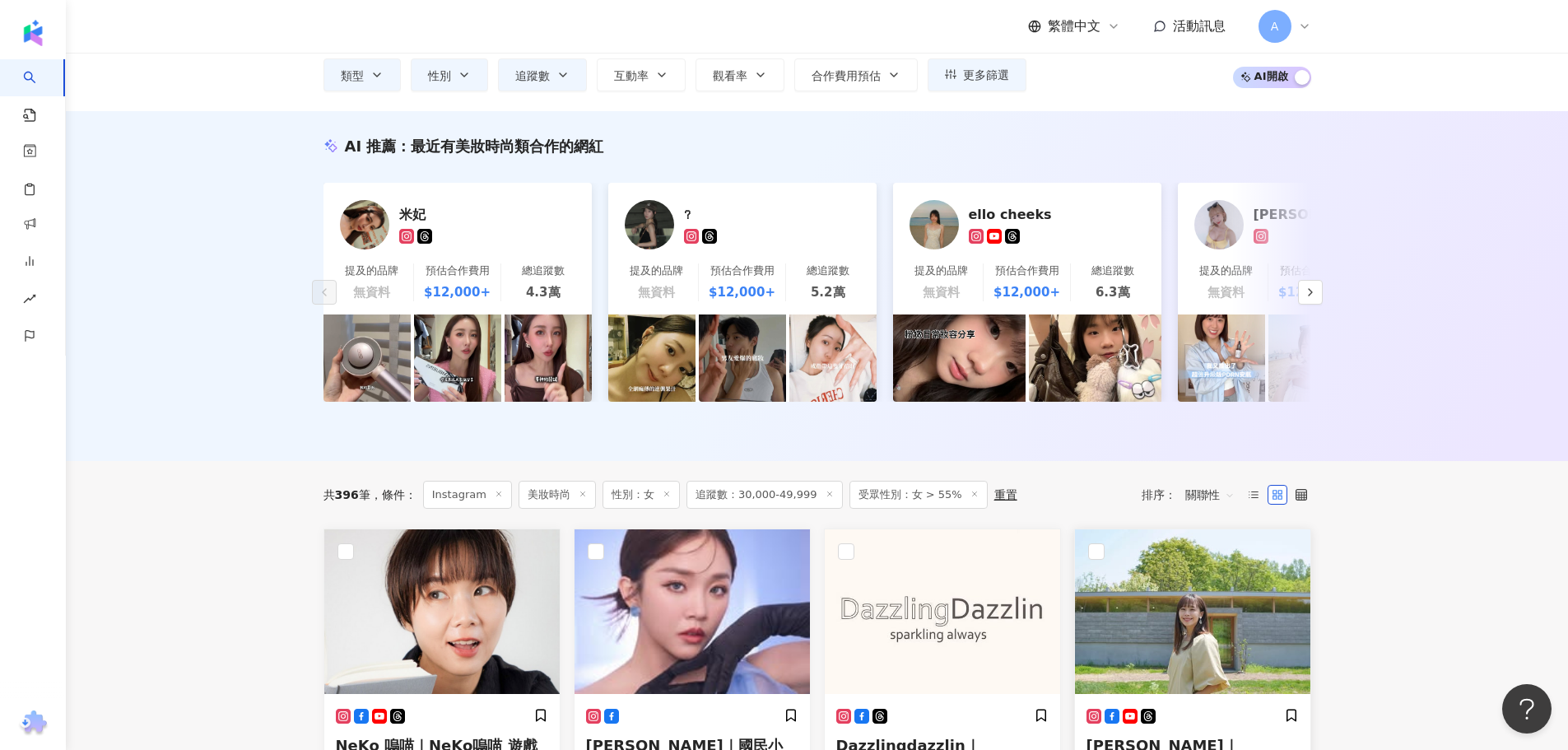
scroll to position [363, 0]
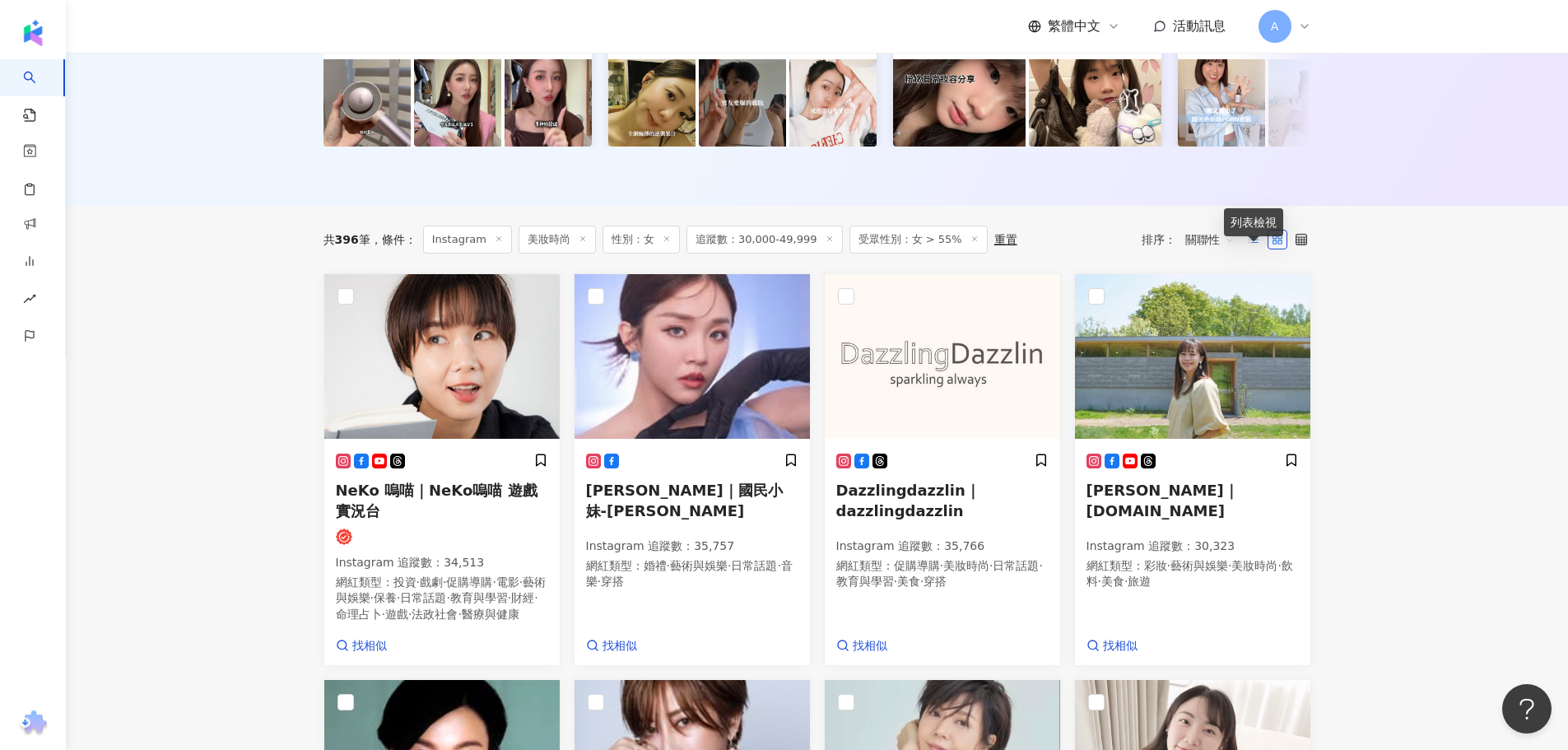
click at [1259, 245] on icon at bounding box center [1254, 240] width 12 height 12
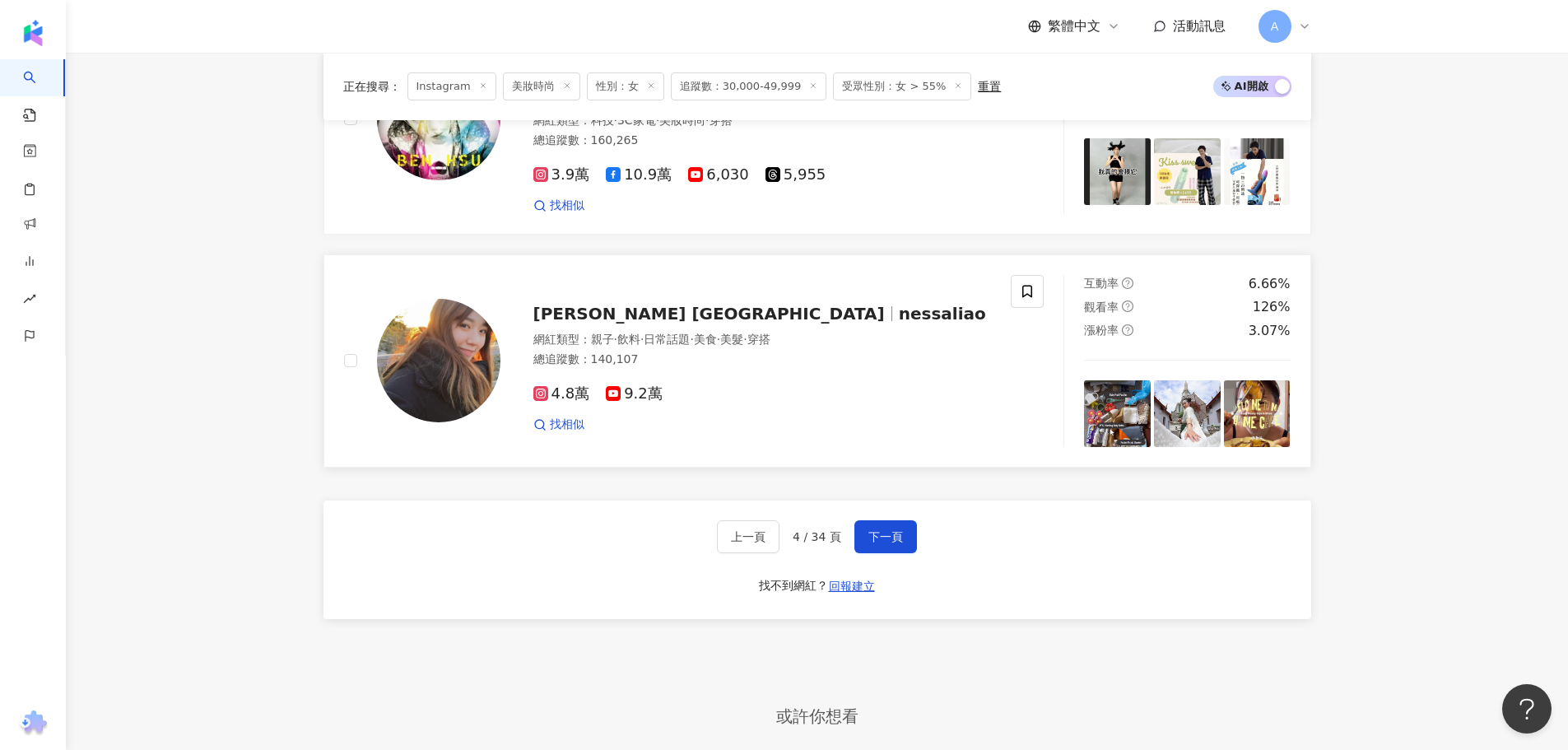
scroll to position [2997, 0]
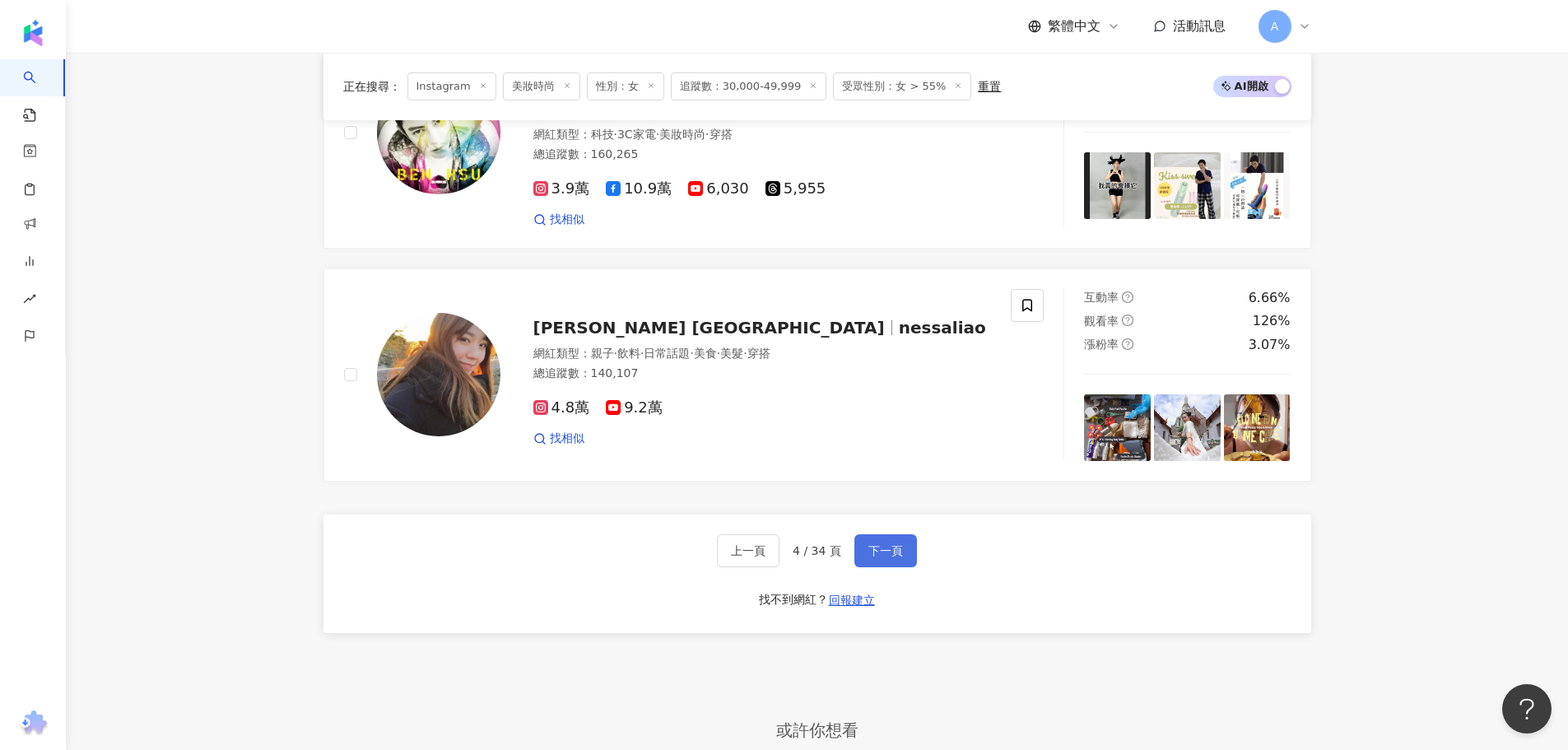
click at [886, 544] on span "下一頁" at bounding box center [886, 551] width 35 height 13
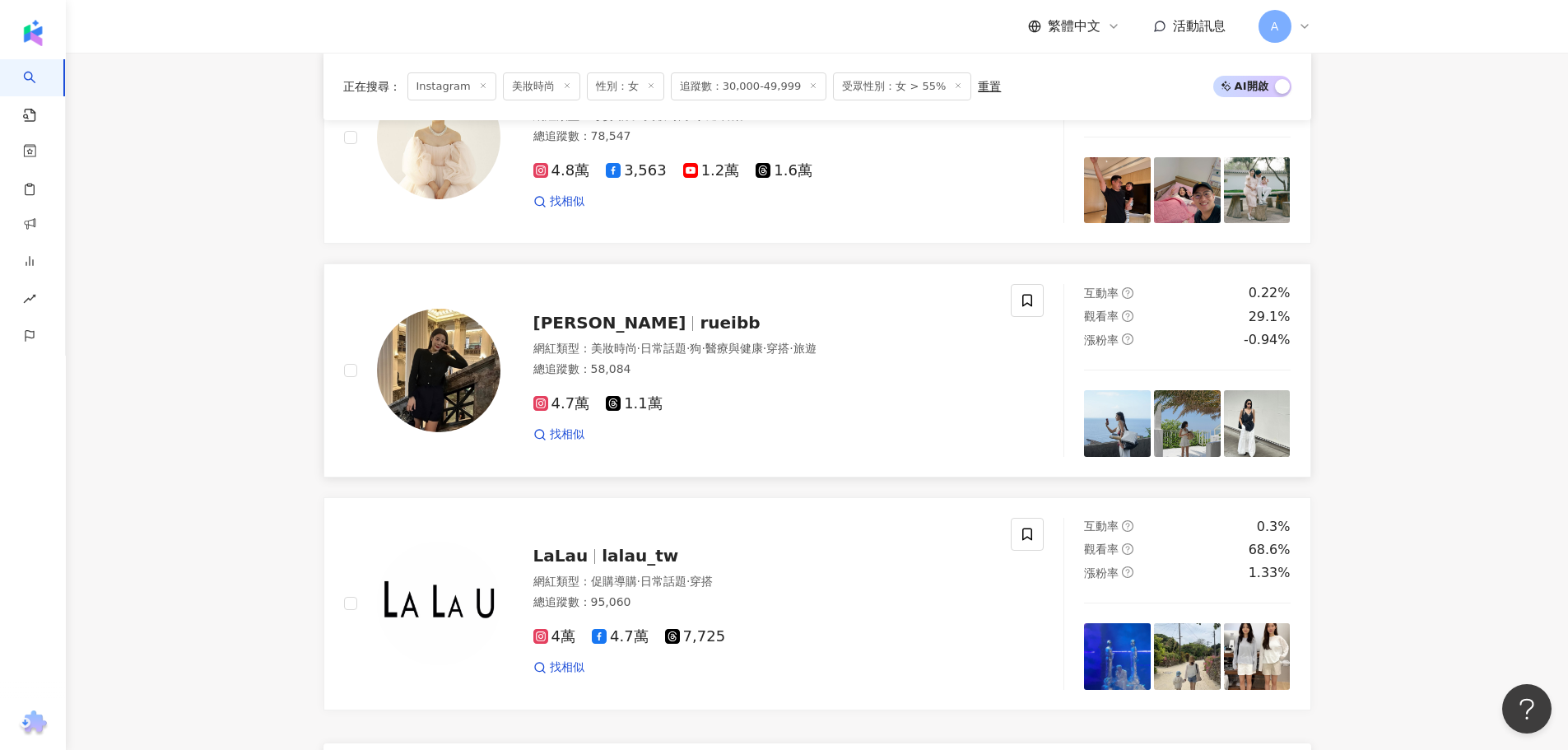
scroll to position [3196, 0]
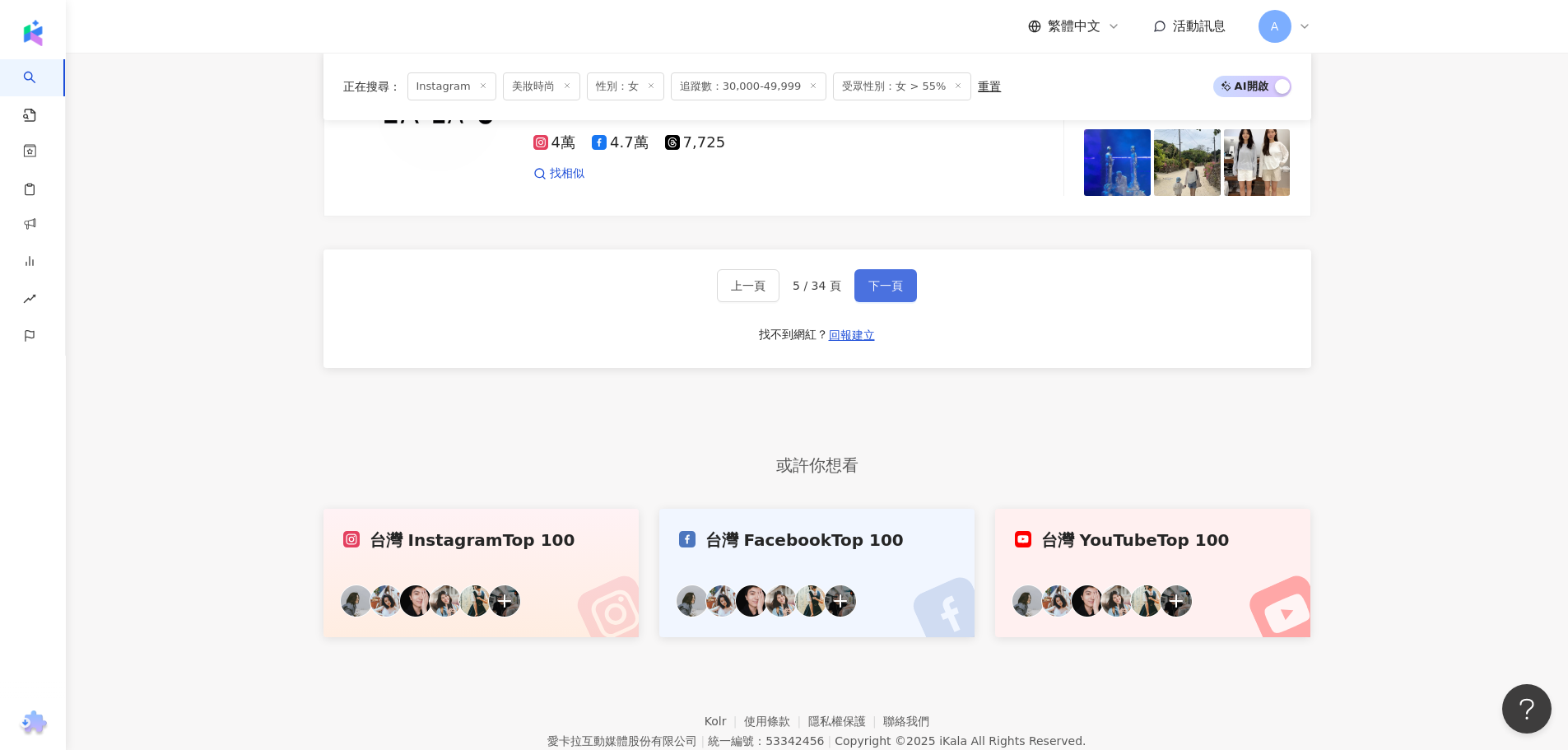
click at [899, 302] on button "下一頁" at bounding box center [886, 286] width 63 height 33
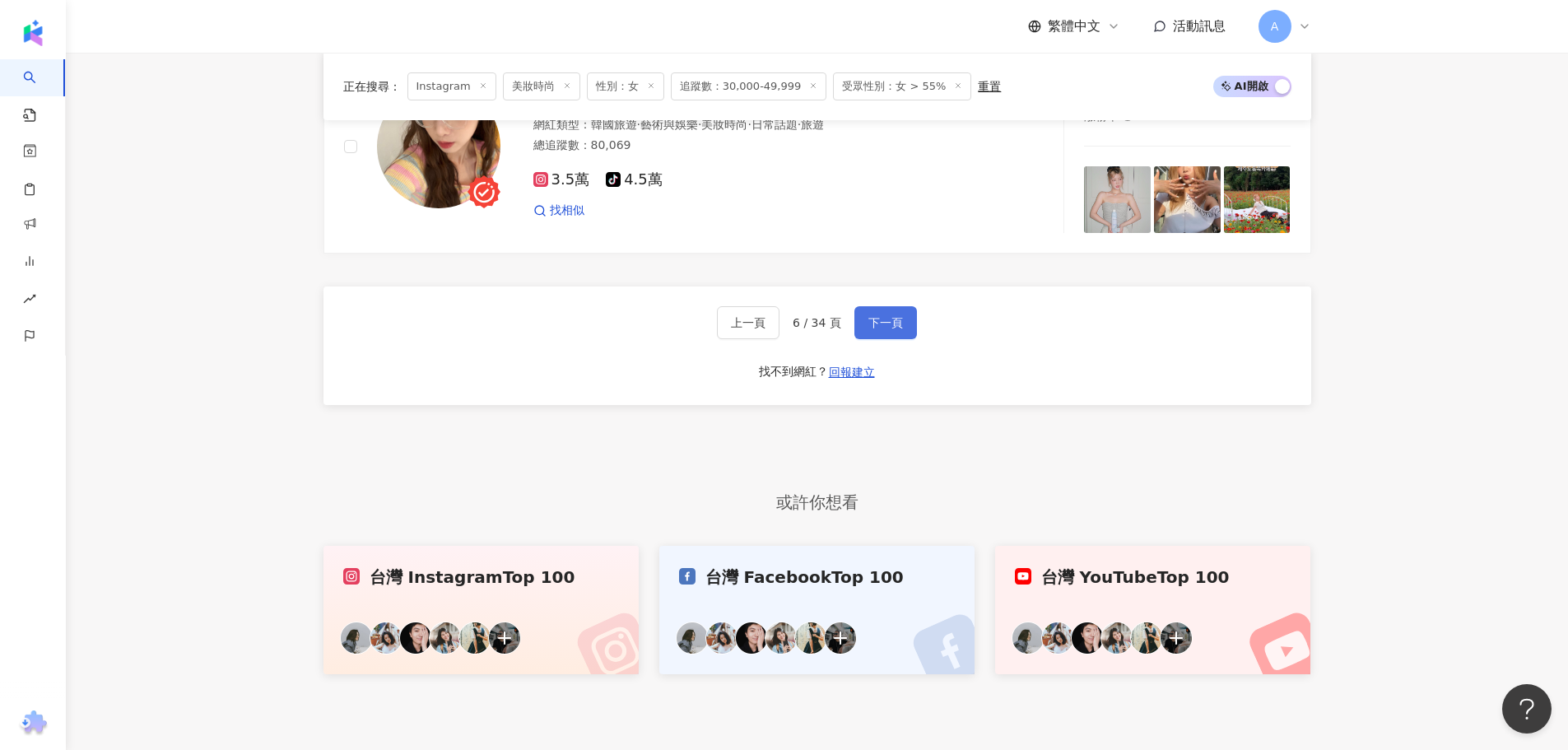
scroll to position [3278, 0]
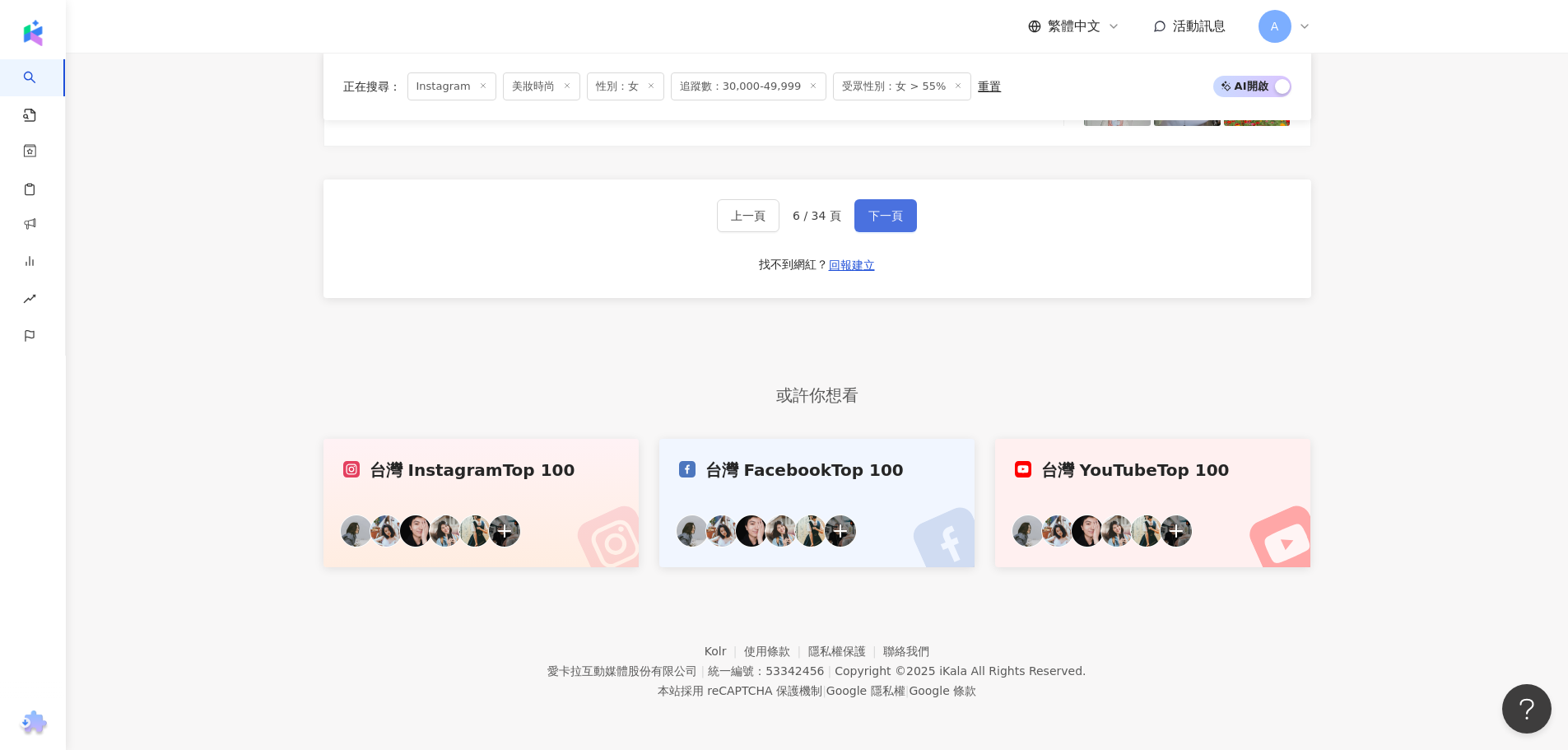
click at [900, 222] on button "下一頁" at bounding box center [886, 216] width 63 height 33
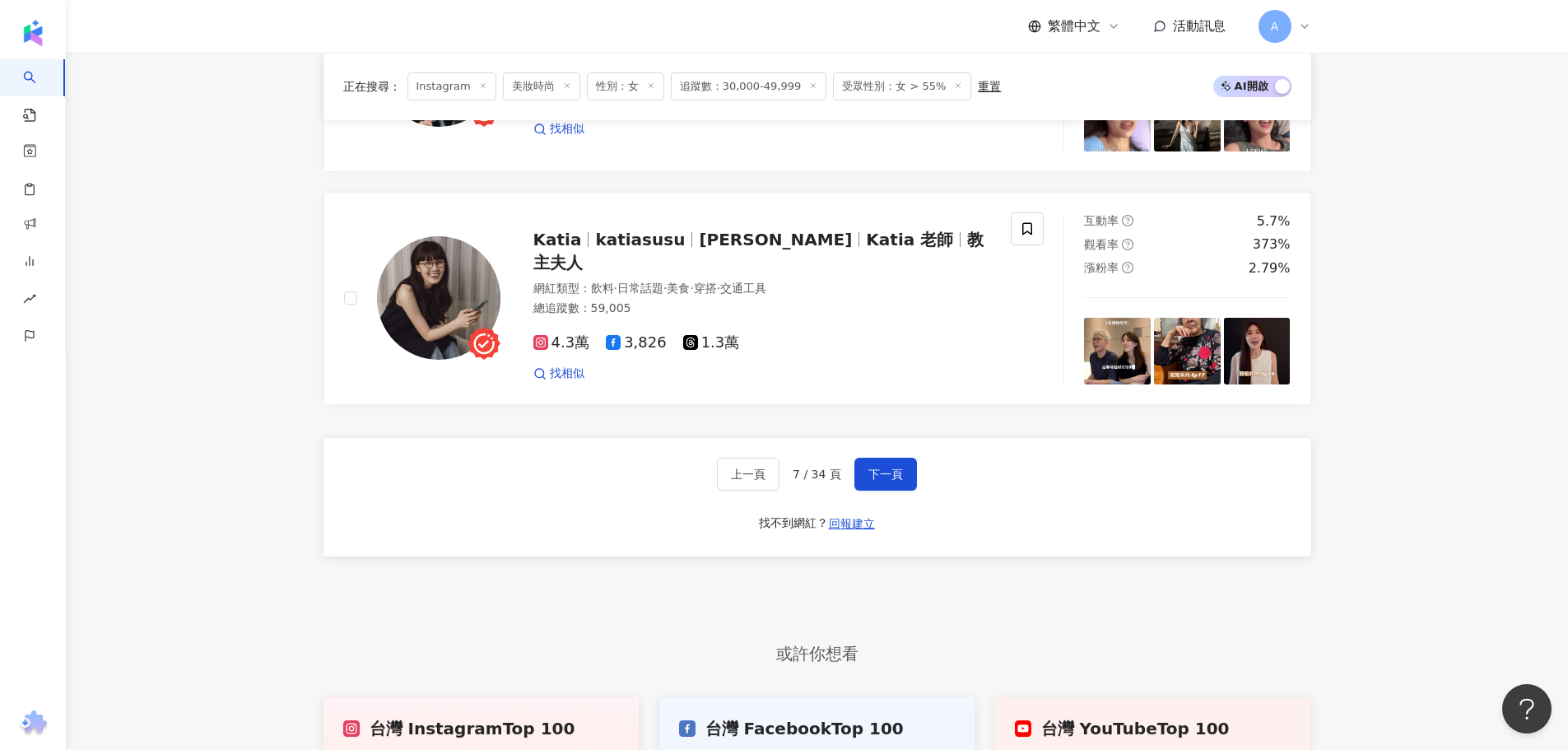
scroll to position [3313, 0]
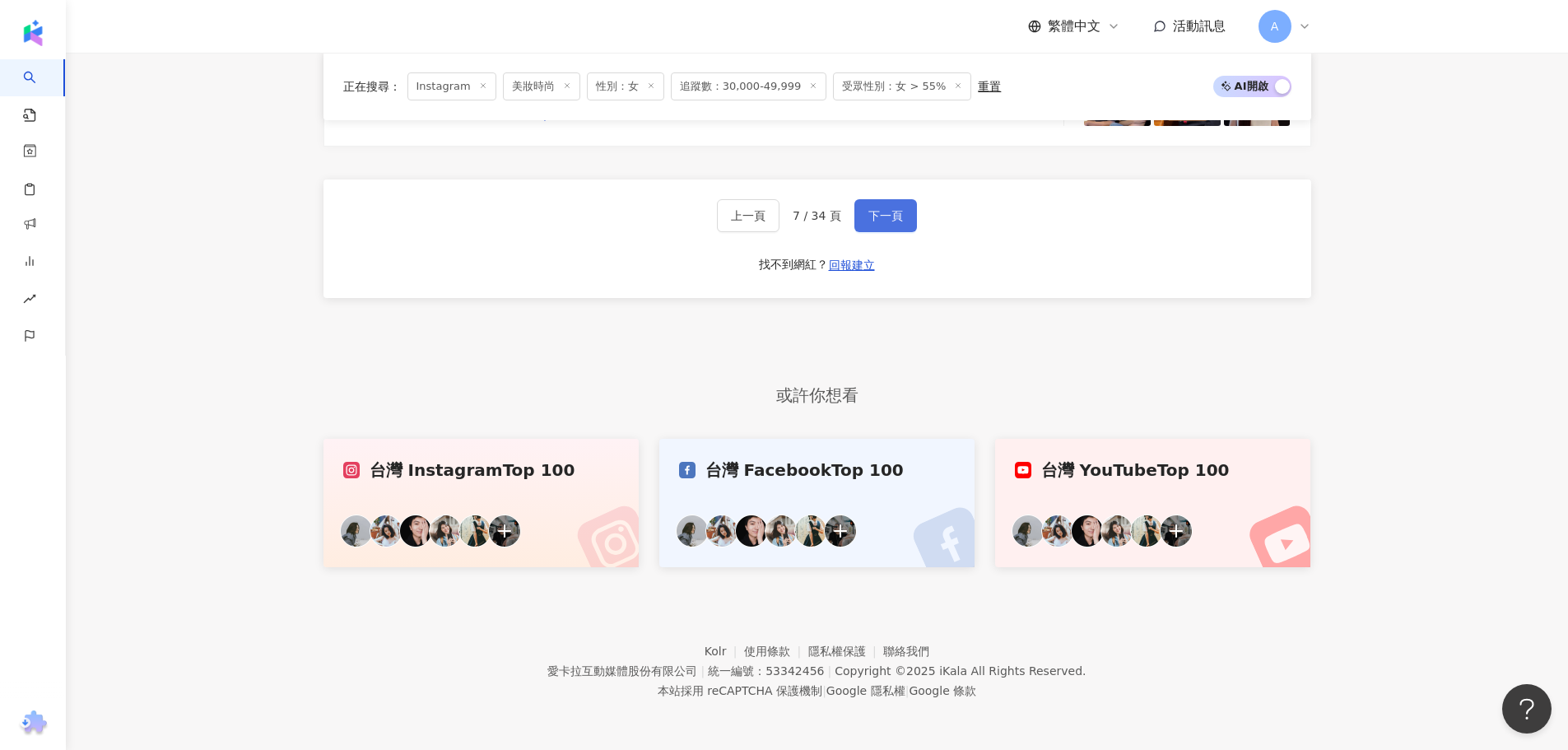
click at [897, 227] on button "下一頁" at bounding box center [886, 216] width 63 height 33
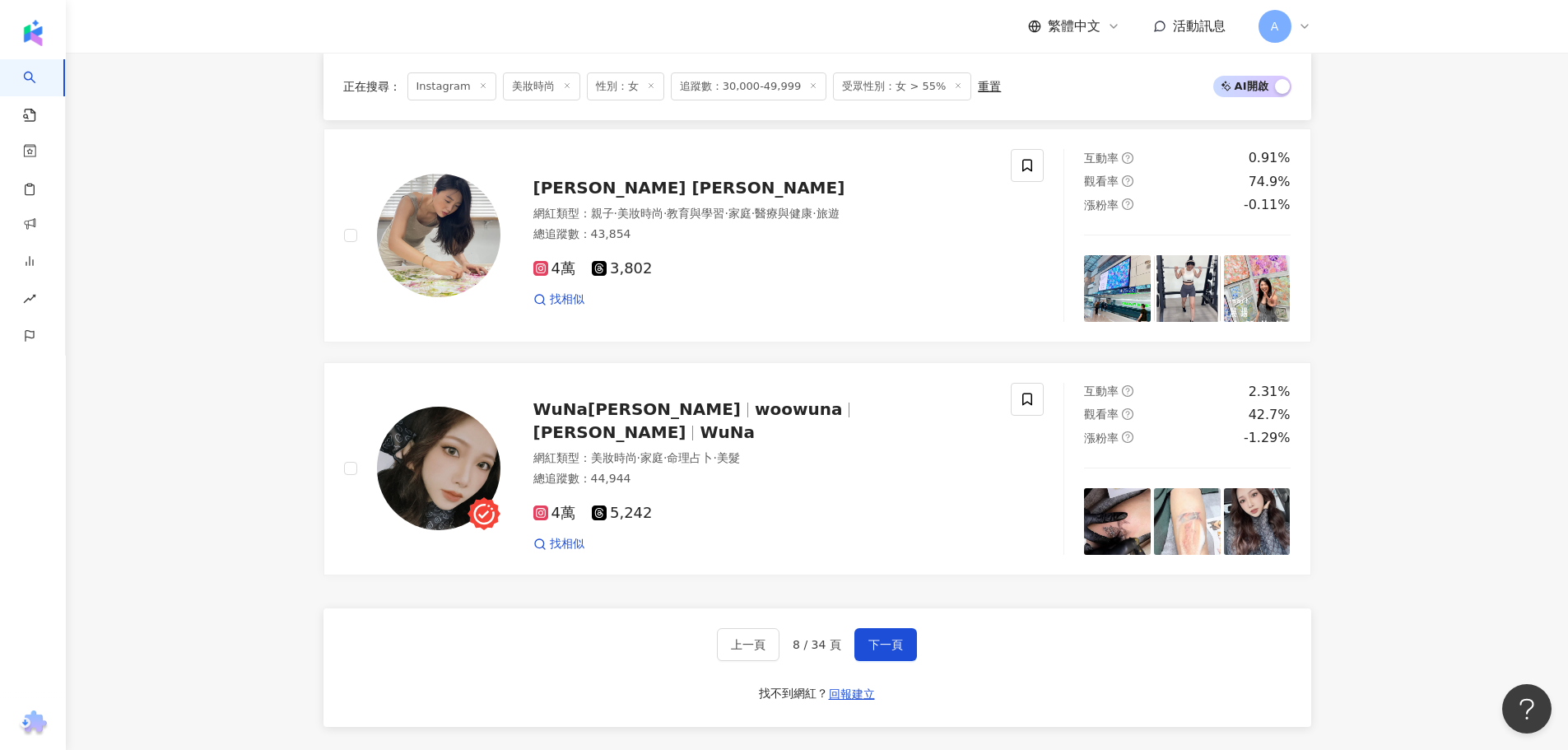
scroll to position [2867, 0]
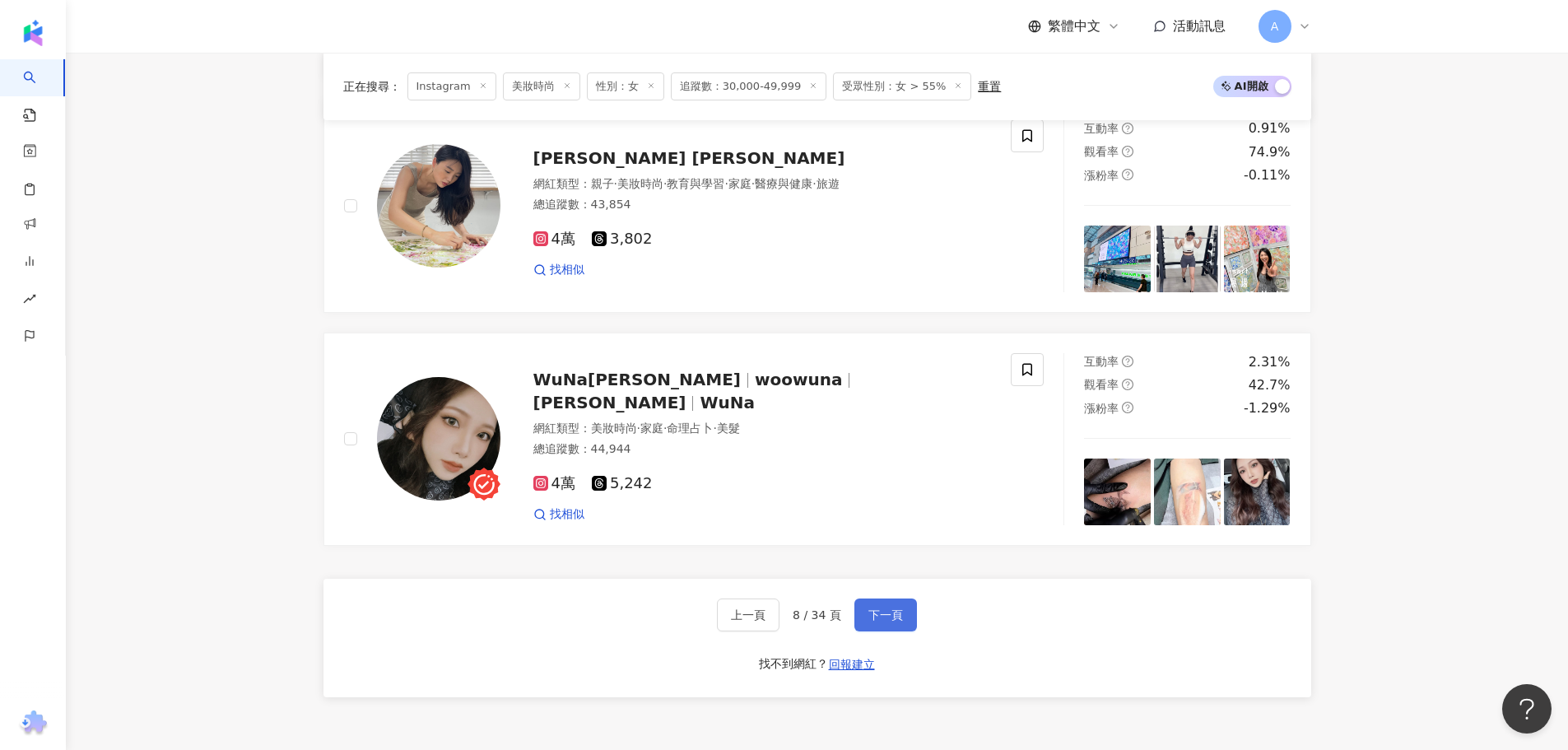
click at [898, 621] on span "下一頁" at bounding box center [886, 615] width 35 height 13
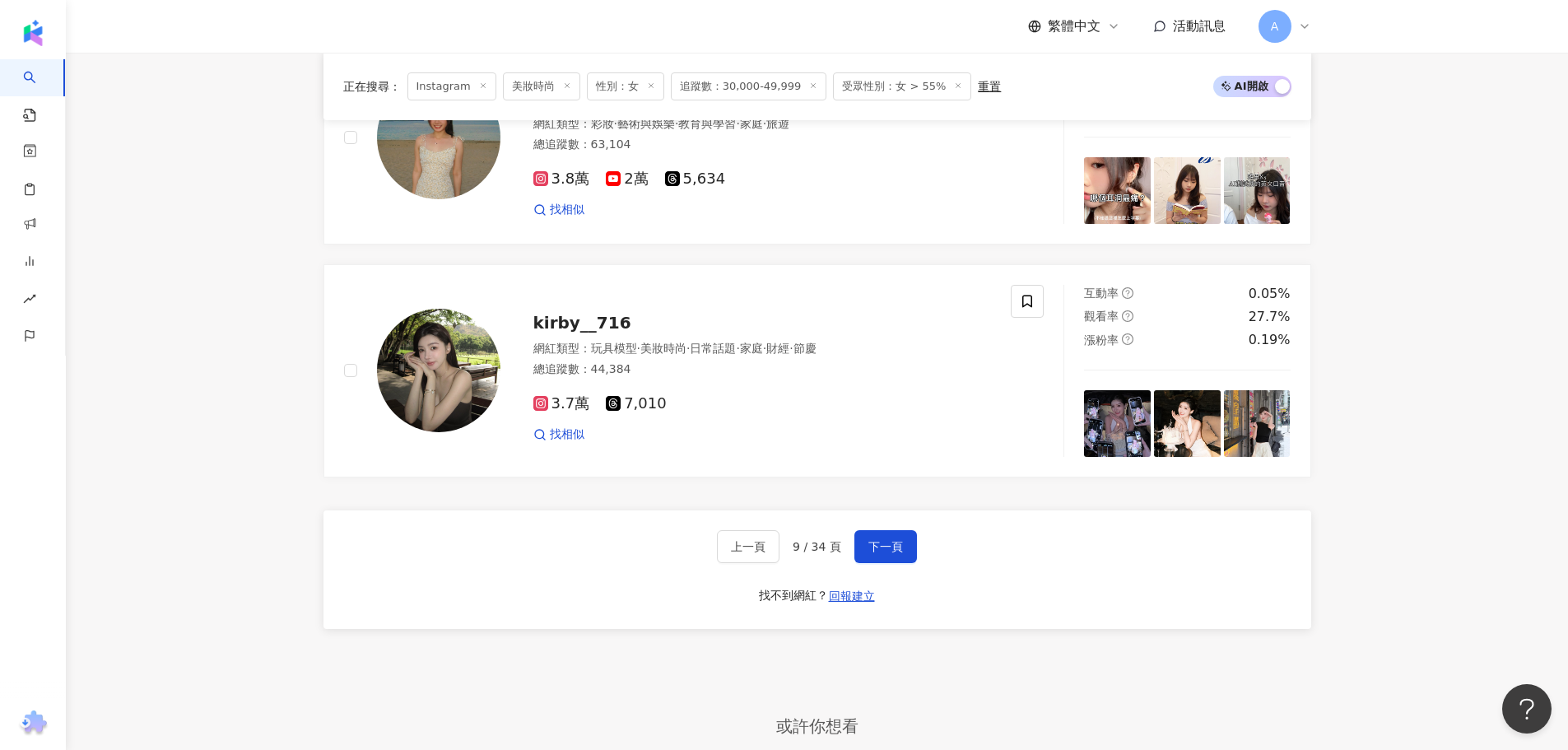
scroll to position [3196, 0]
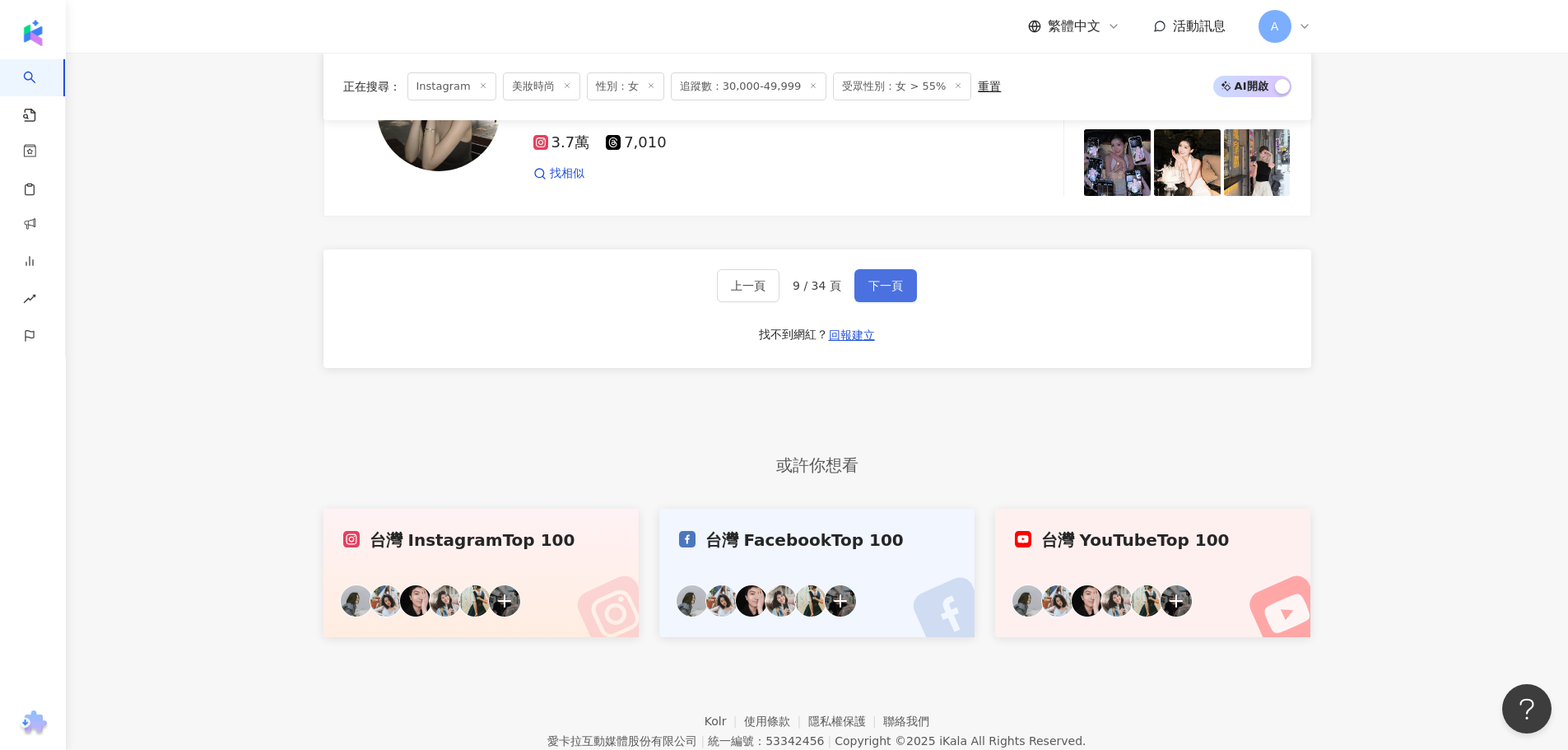
click at [883, 288] on button "下一頁" at bounding box center [886, 286] width 63 height 33
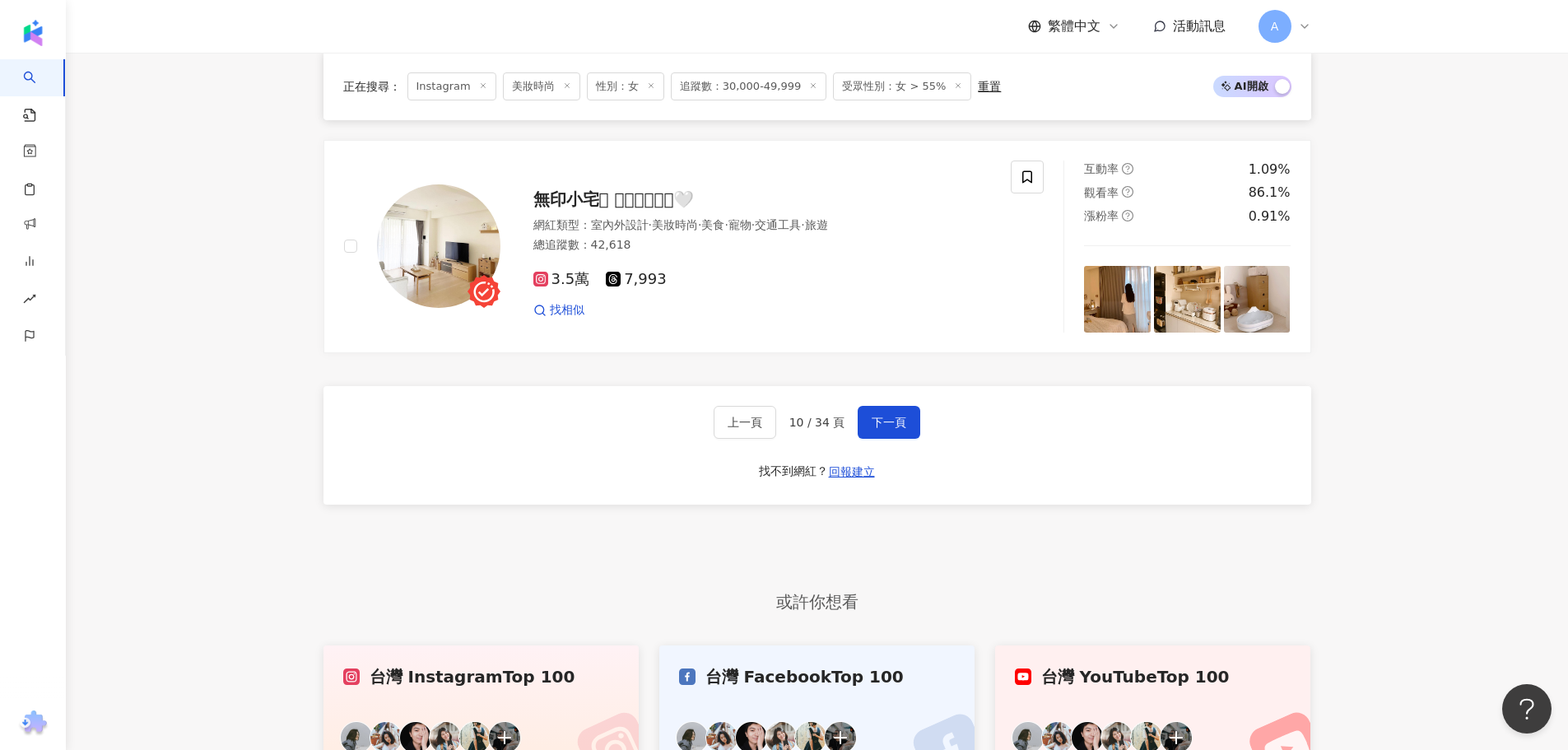
scroll to position [3278, 0]
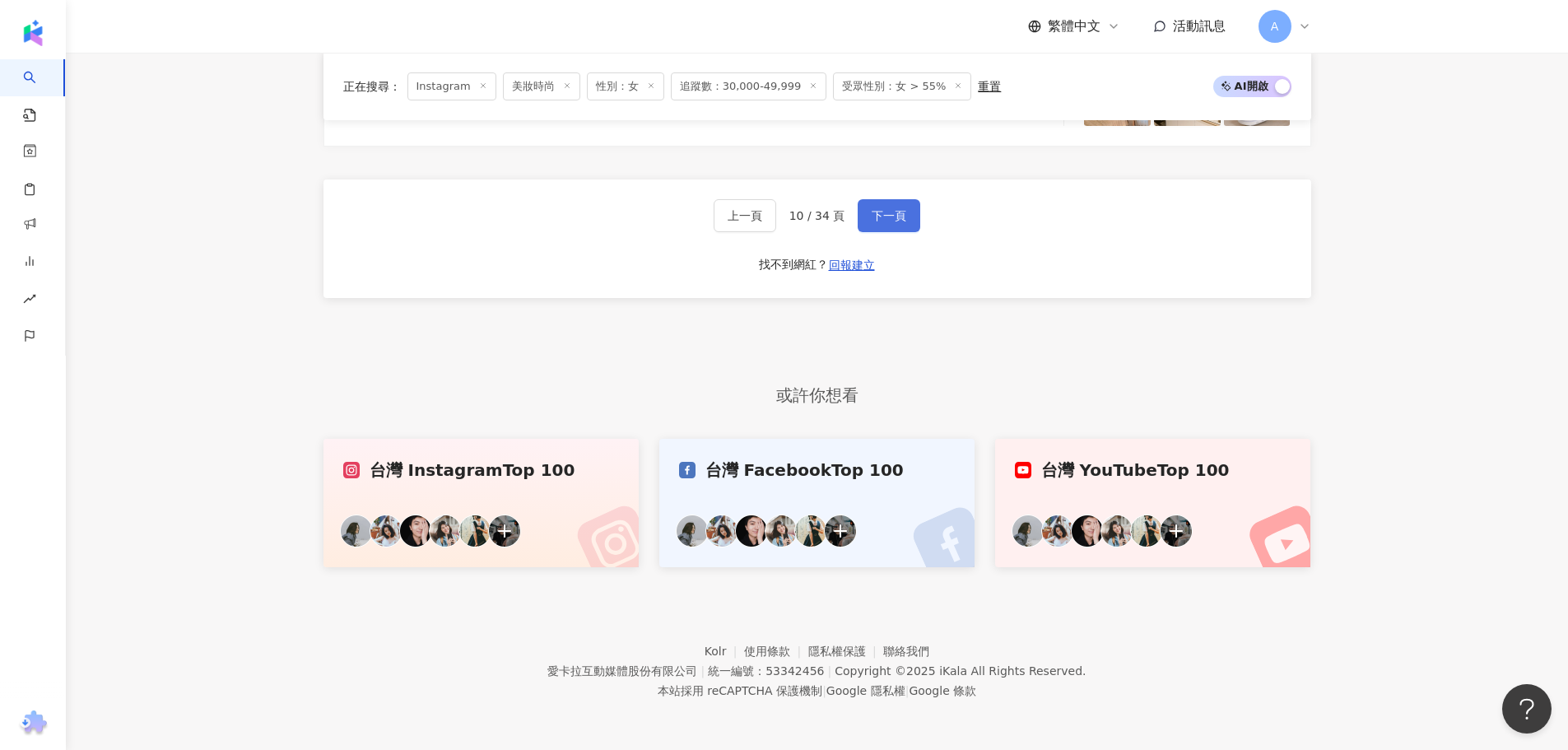
click at [895, 229] on button "下一頁" at bounding box center [889, 216] width 63 height 33
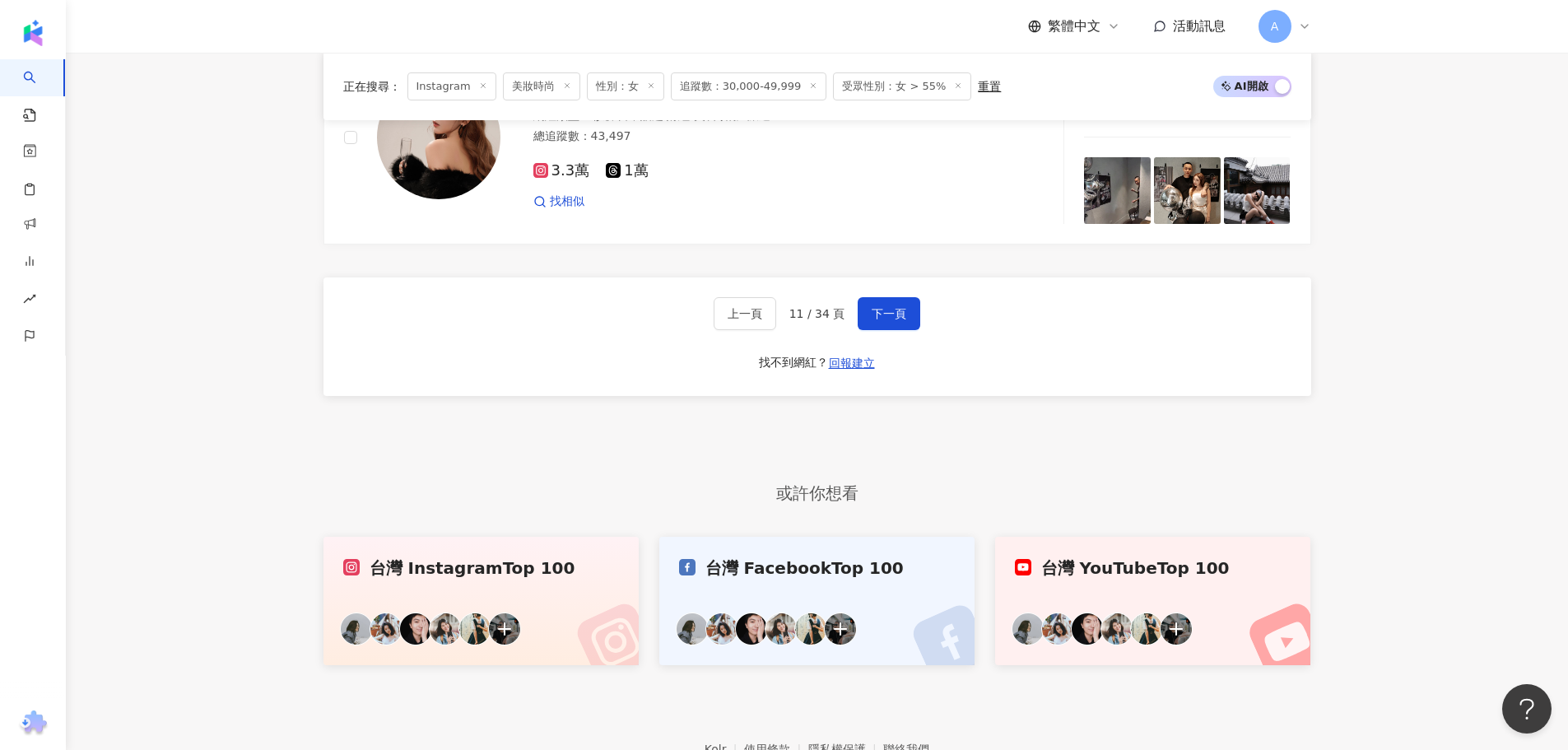
scroll to position [3031, 0]
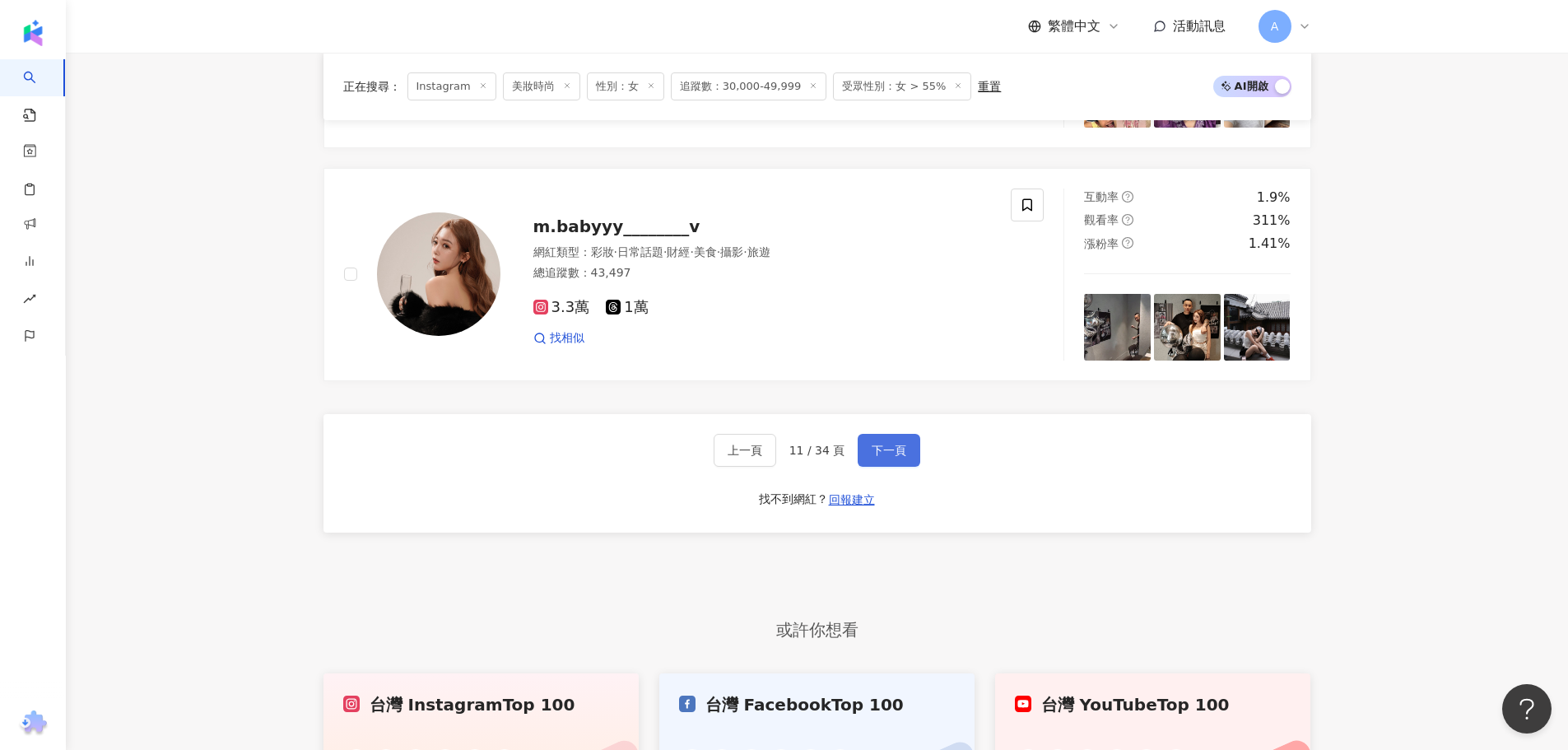
click at [887, 457] on span "下一頁" at bounding box center [889, 450] width 35 height 13
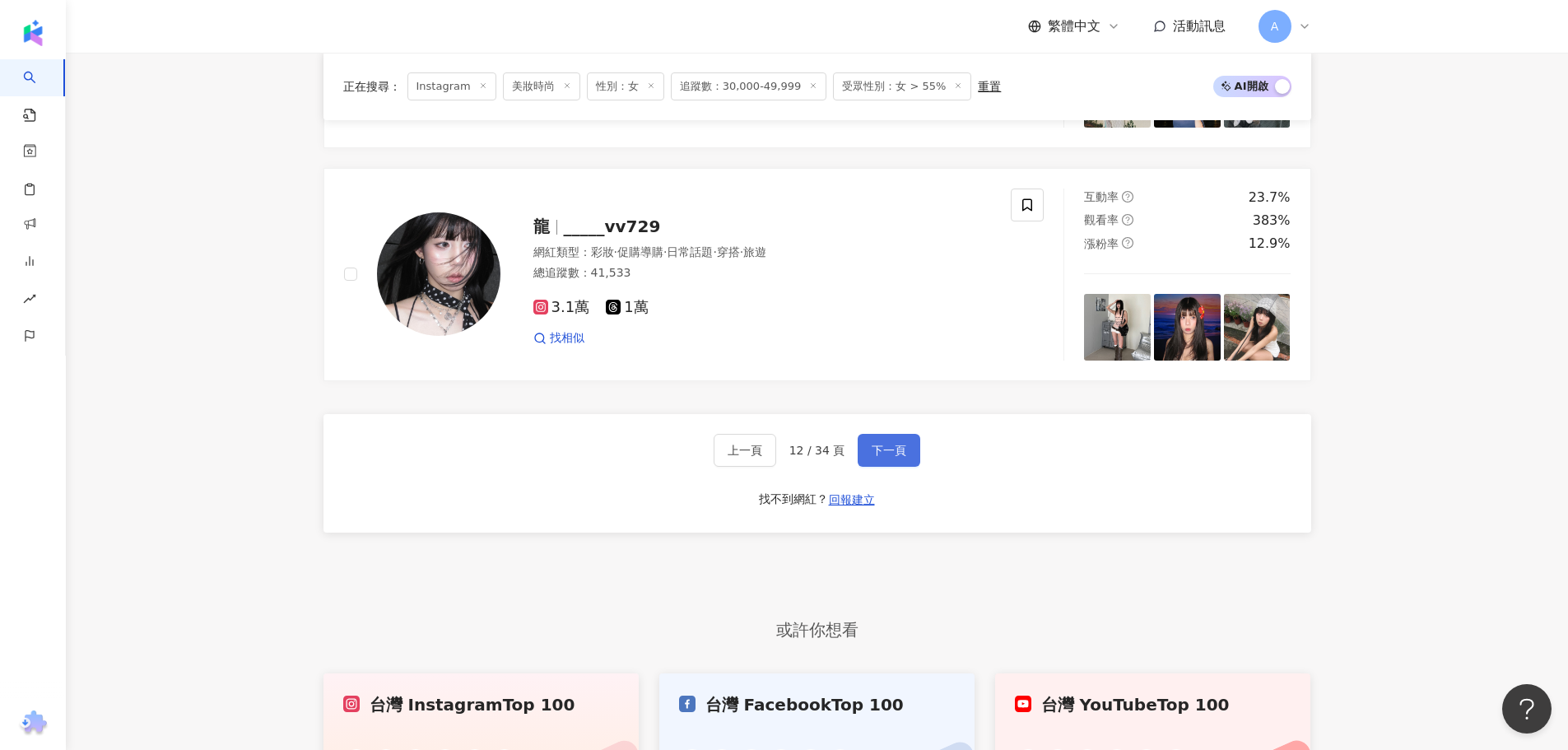
click at [884, 457] on span "下一頁" at bounding box center [889, 450] width 35 height 13
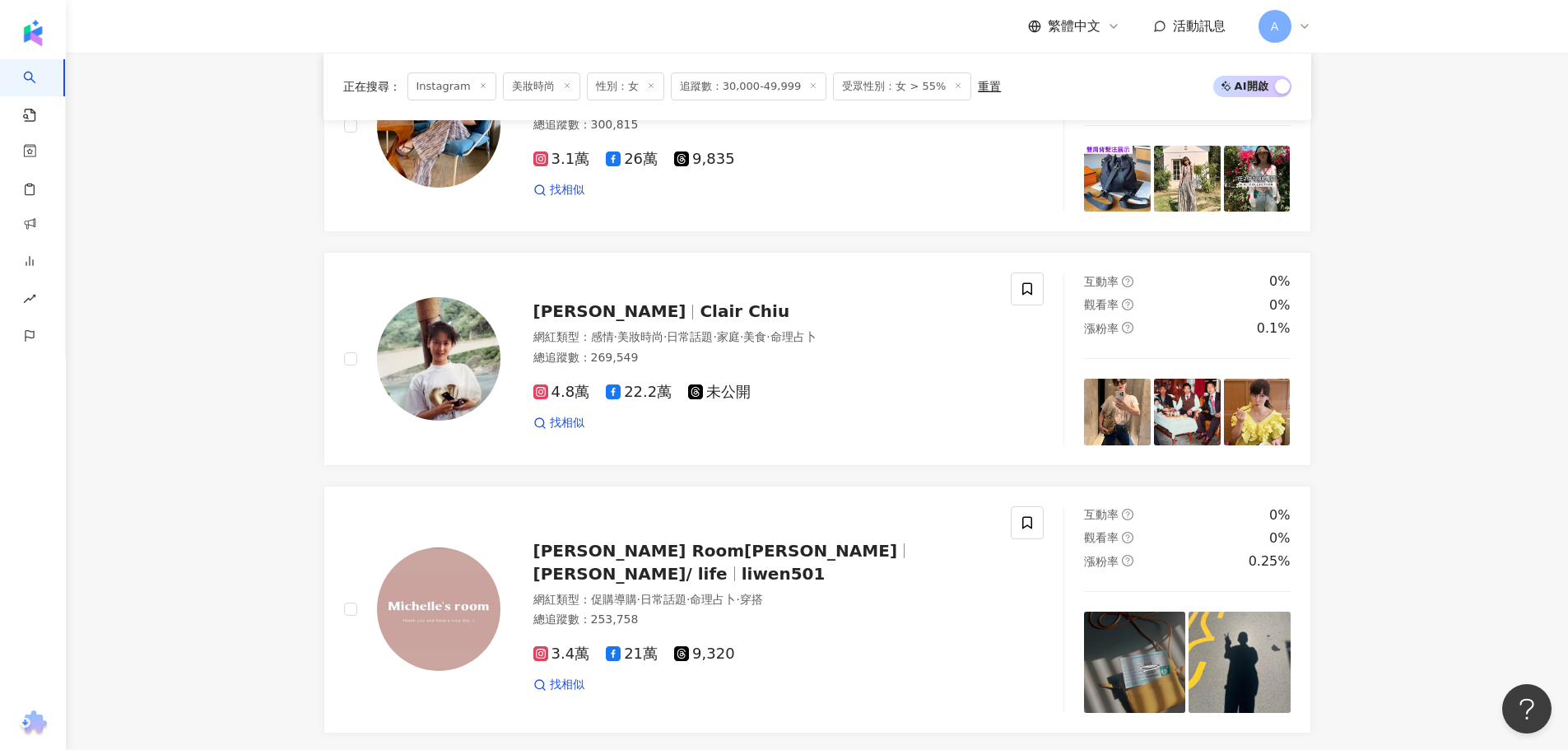
scroll to position [2906, 0]
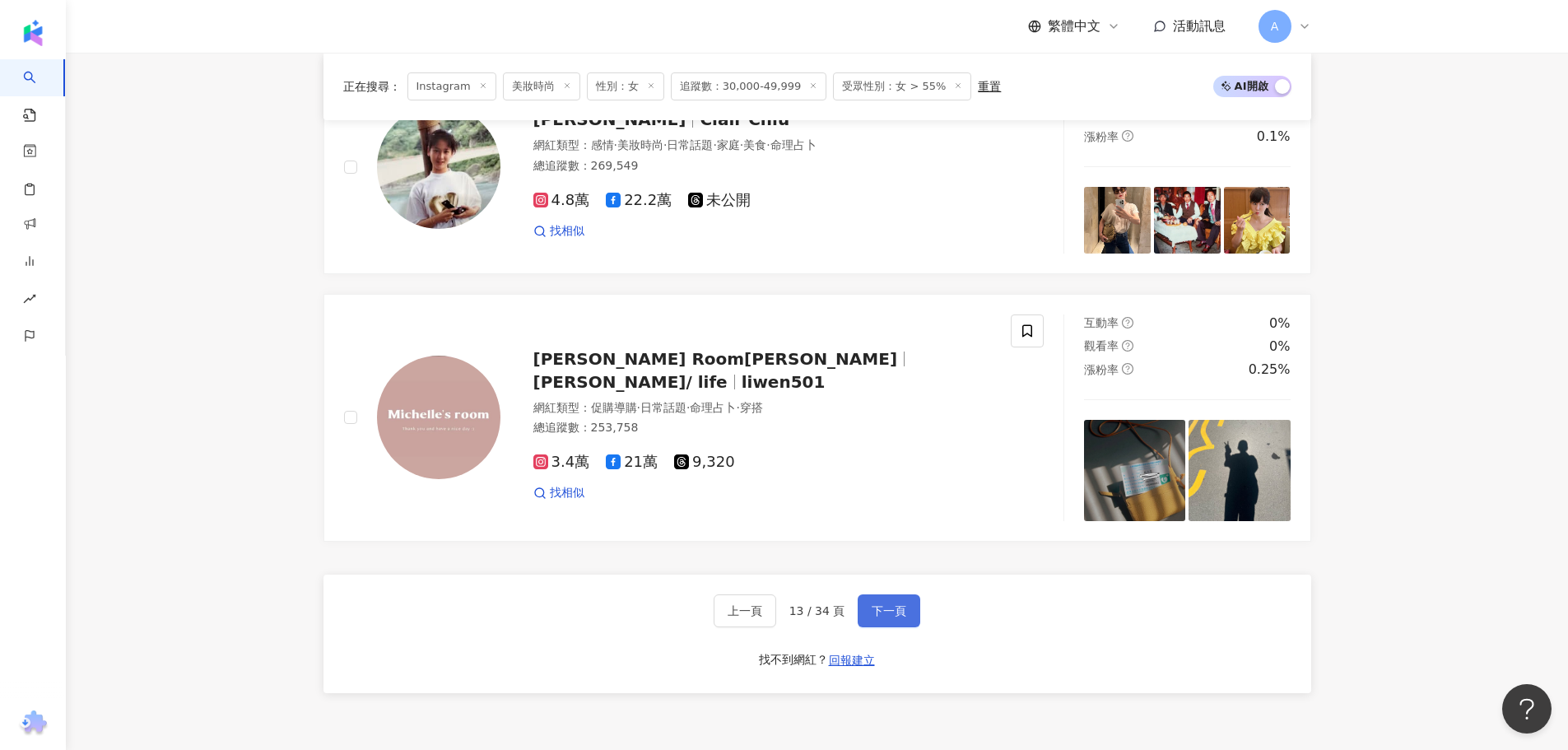
click at [881, 617] on span "下一頁" at bounding box center [889, 610] width 35 height 13
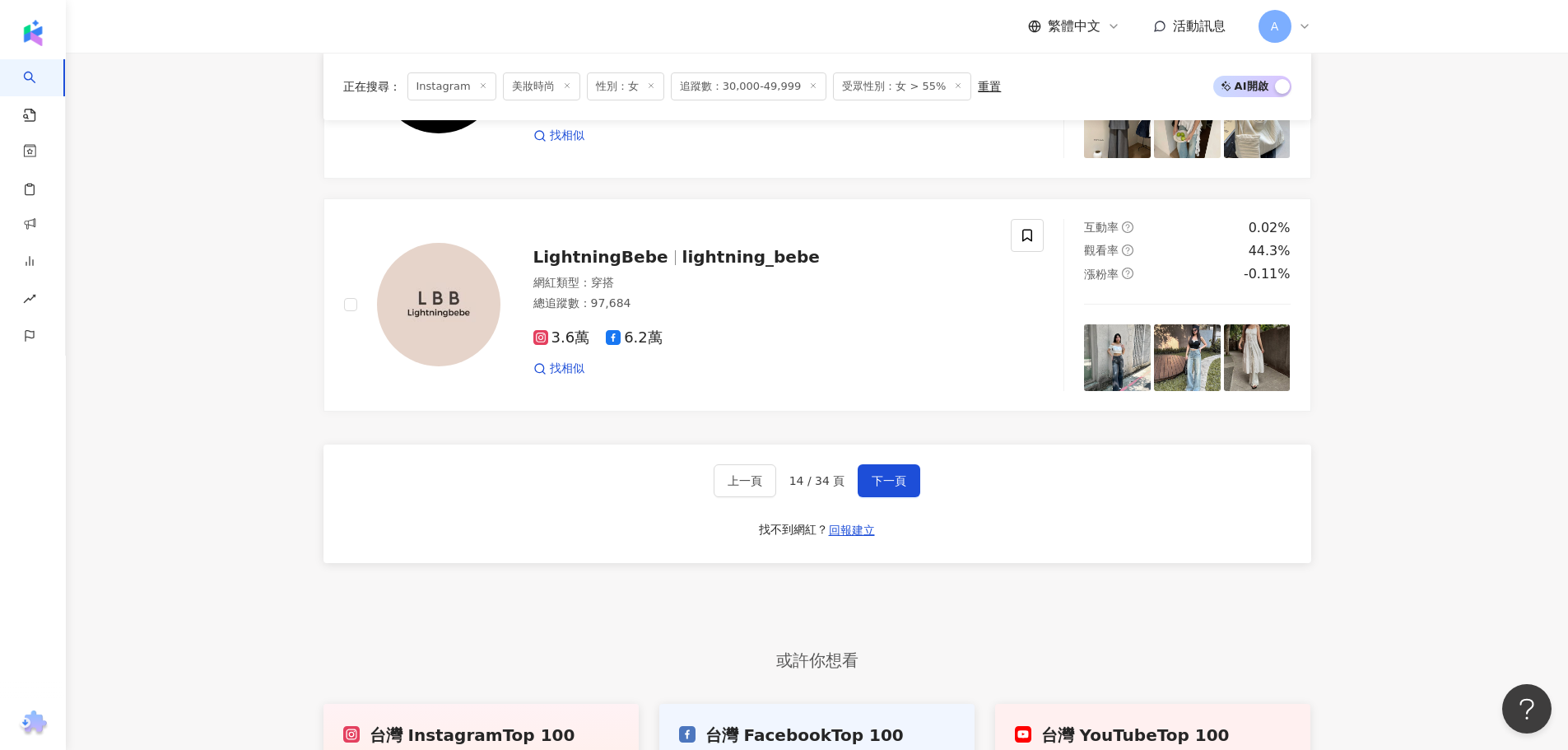
scroll to position [3196, 0]
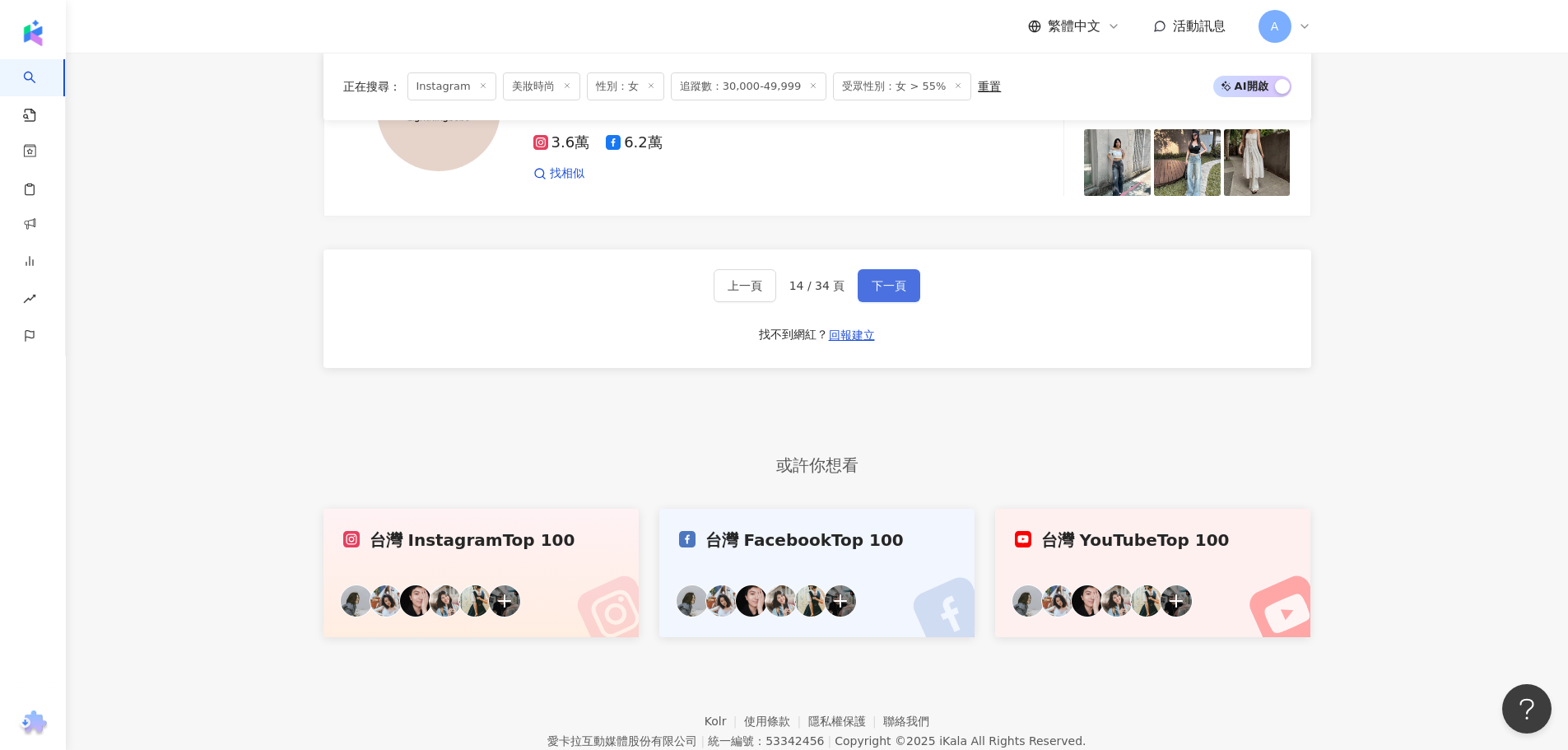
click at [883, 302] on button "下一頁" at bounding box center [889, 286] width 63 height 33
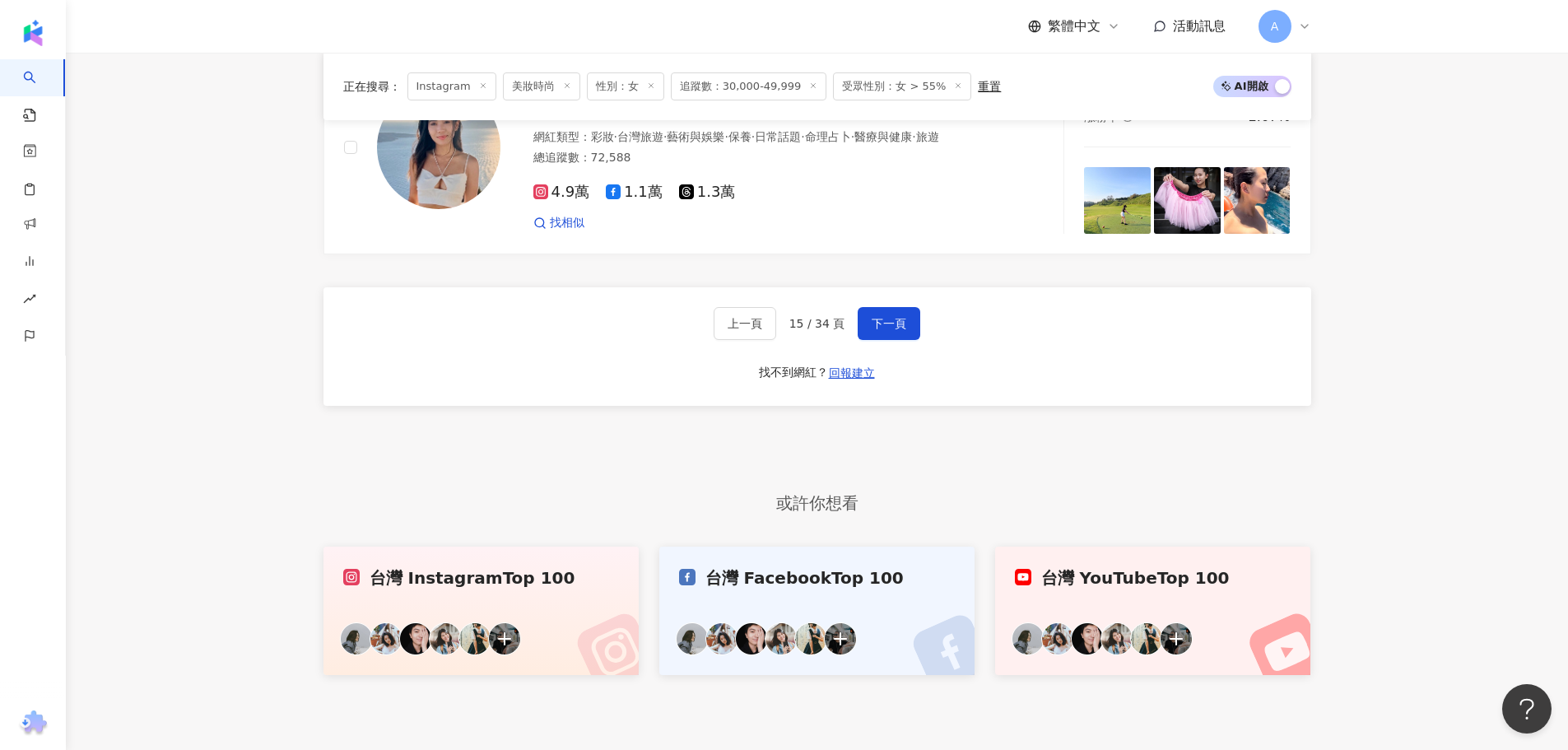
scroll to position [3278, 0]
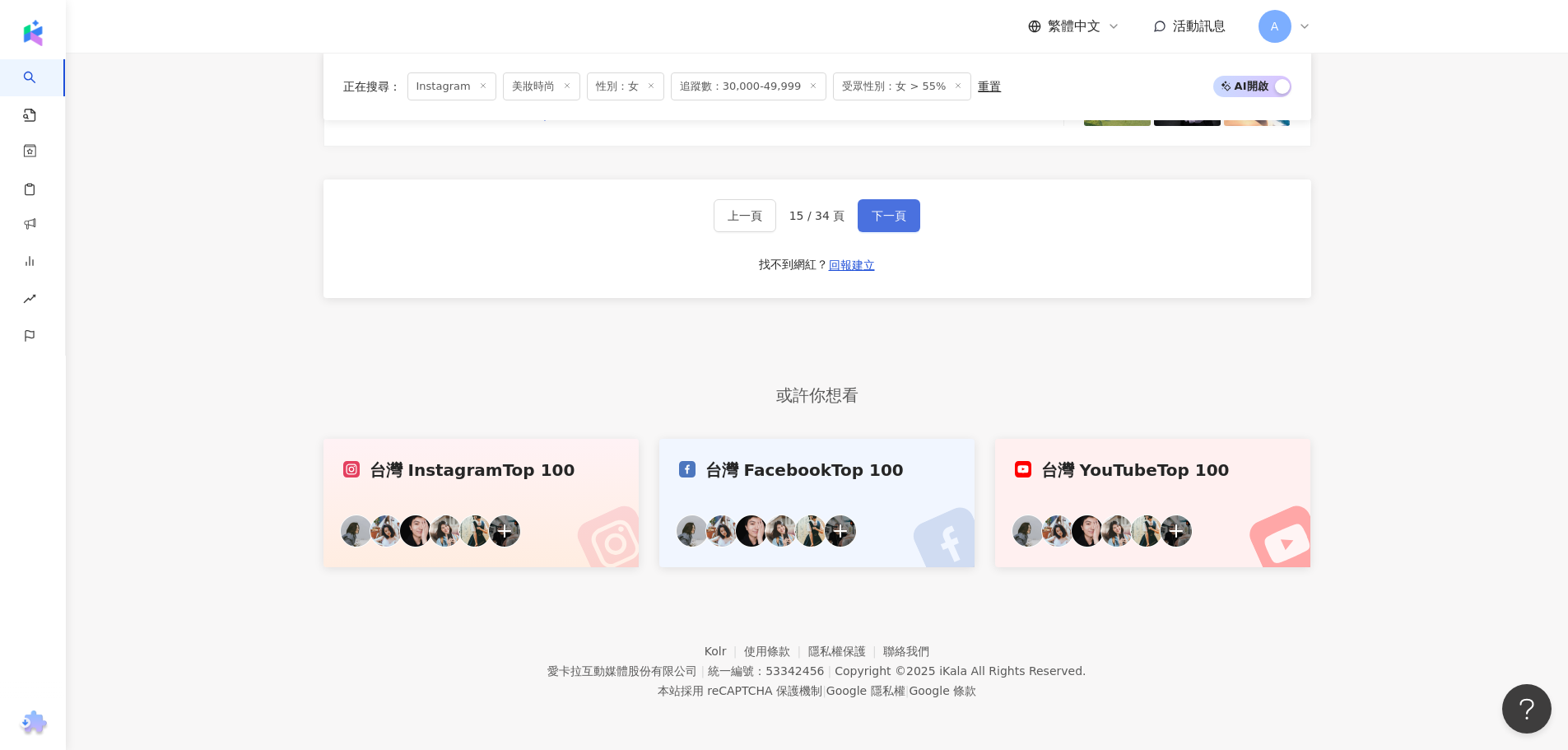
click at [881, 225] on button "下一頁" at bounding box center [889, 216] width 63 height 33
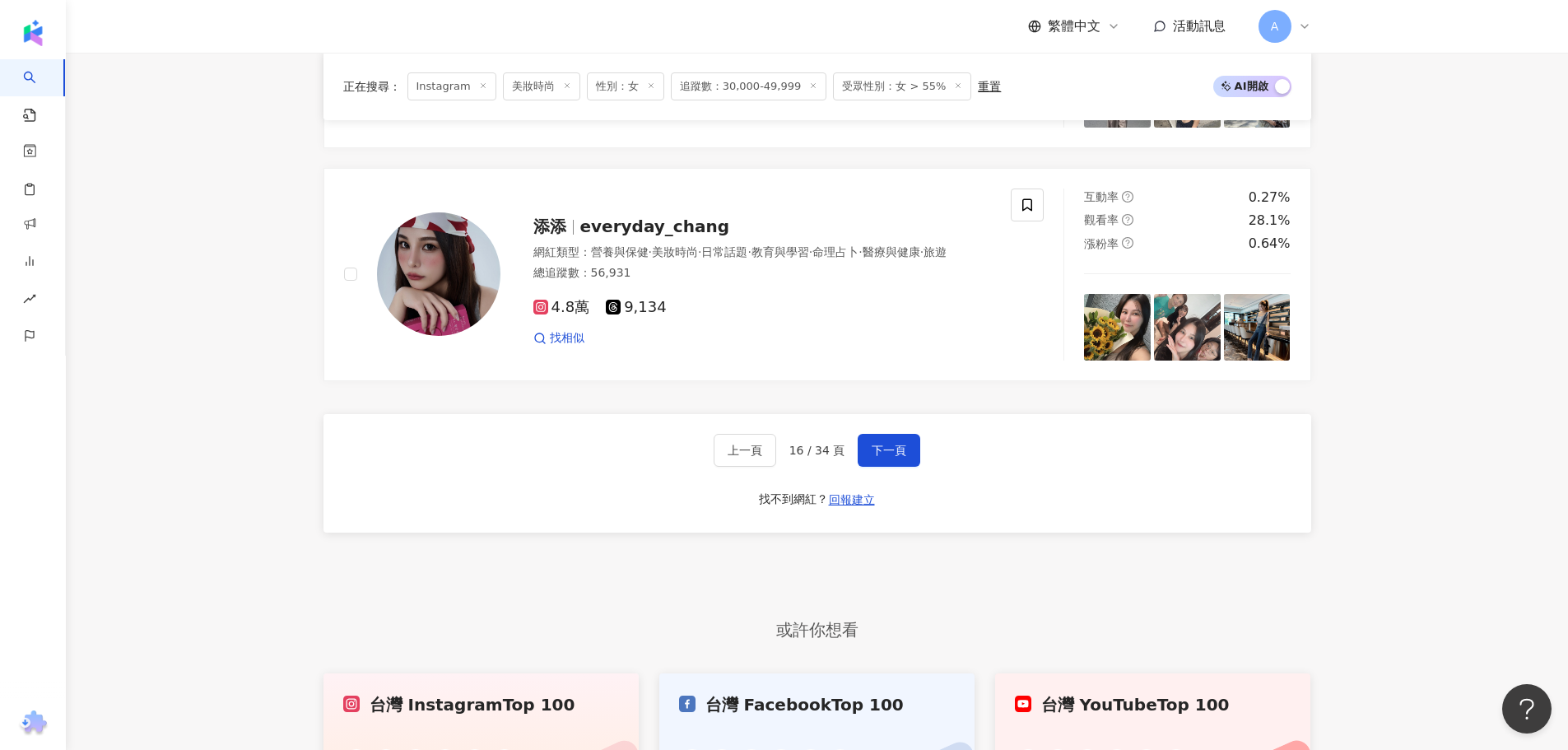
scroll to position [3196, 0]
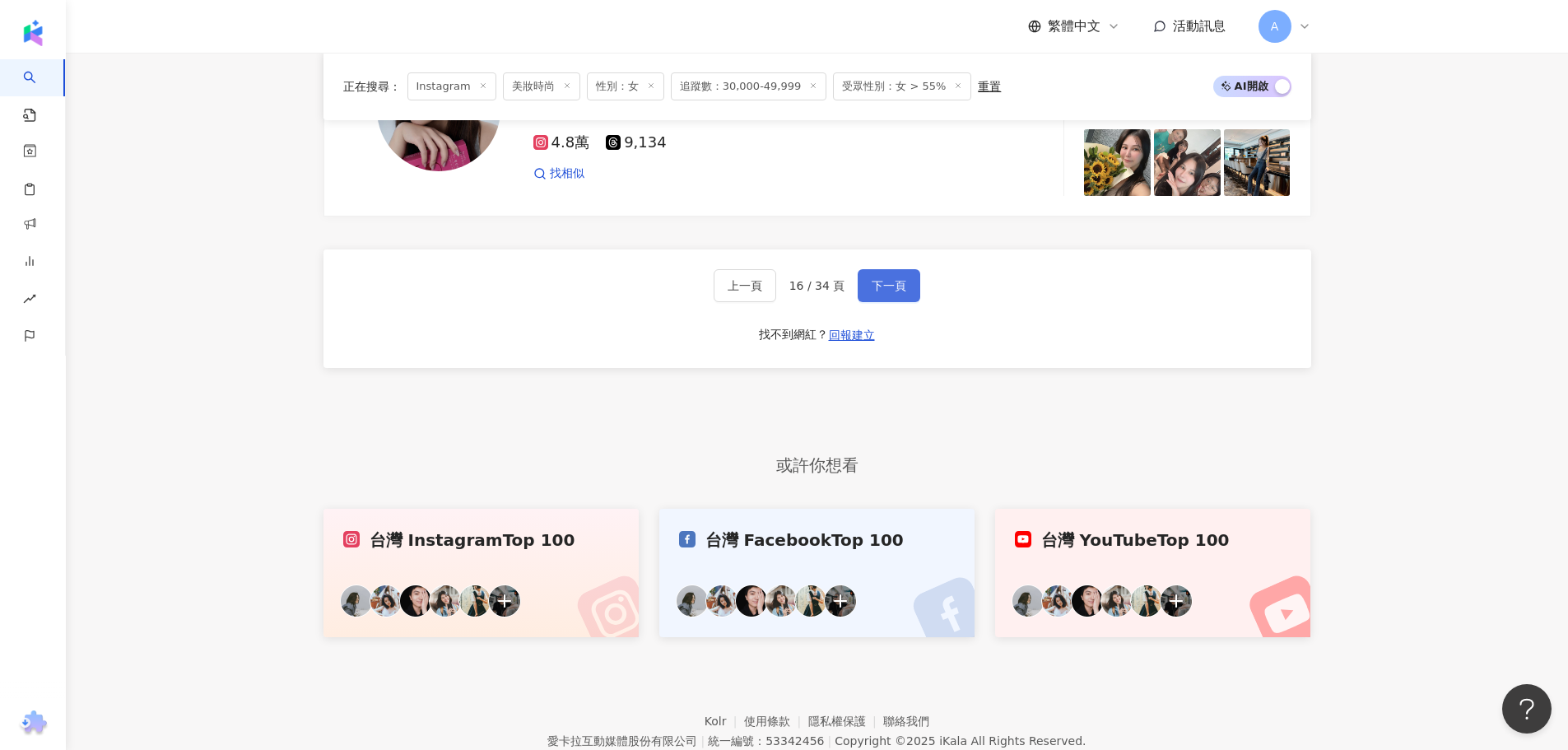
click at [902, 292] on span "下一頁" at bounding box center [889, 286] width 35 height 13
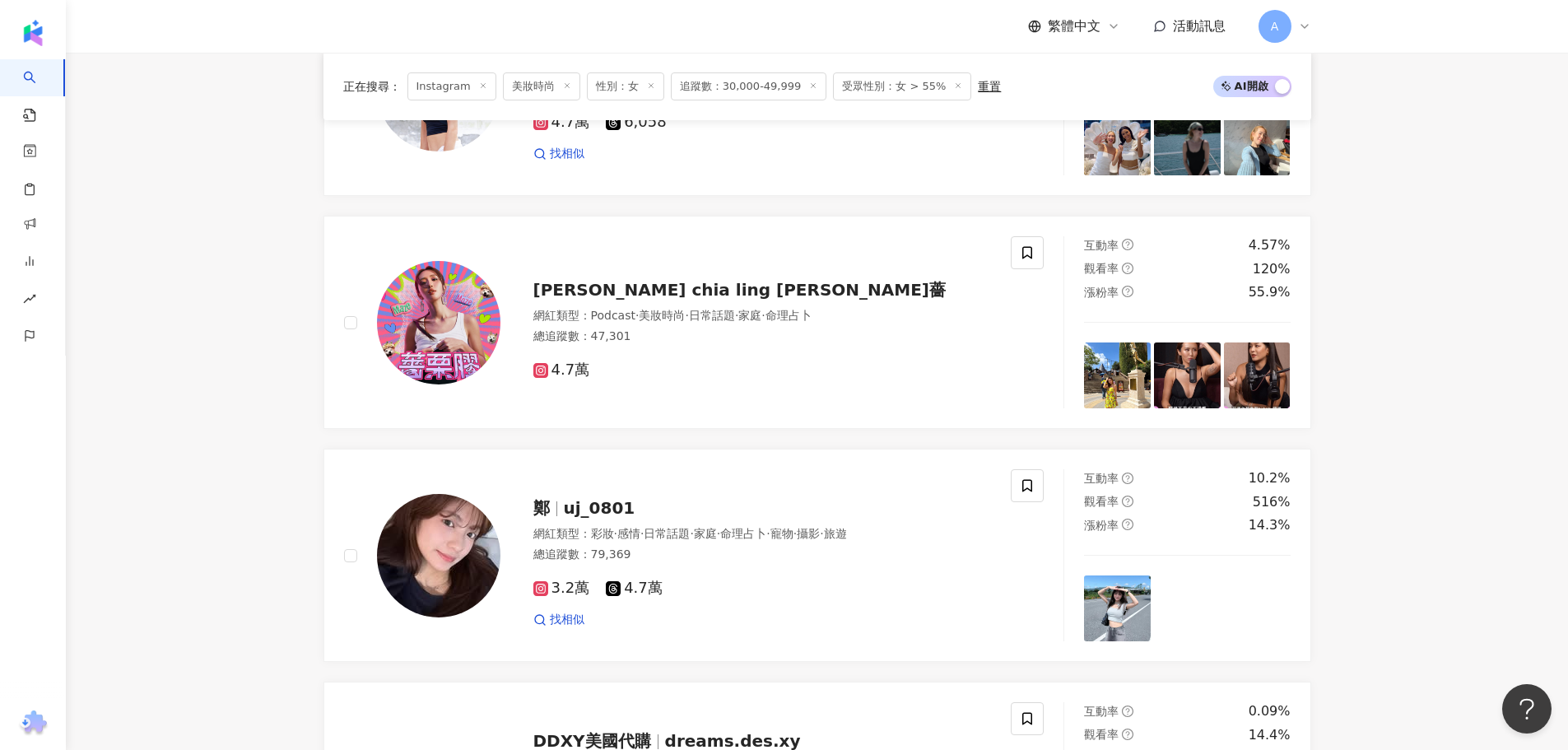
scroll to position [1962, 0]
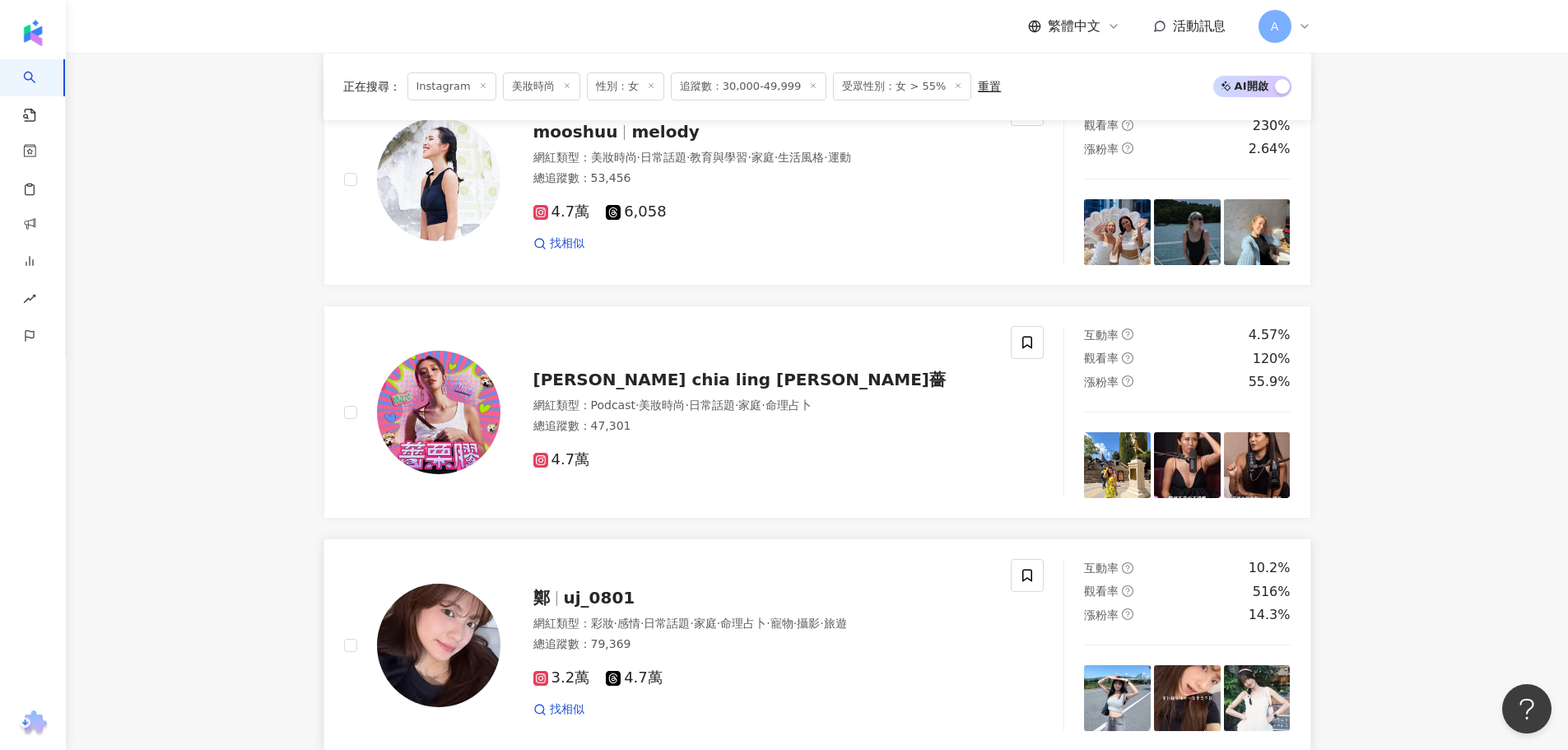
click at [594, 607] on span "uj_0801" at bounding box center [600, 598] width 72 height 20
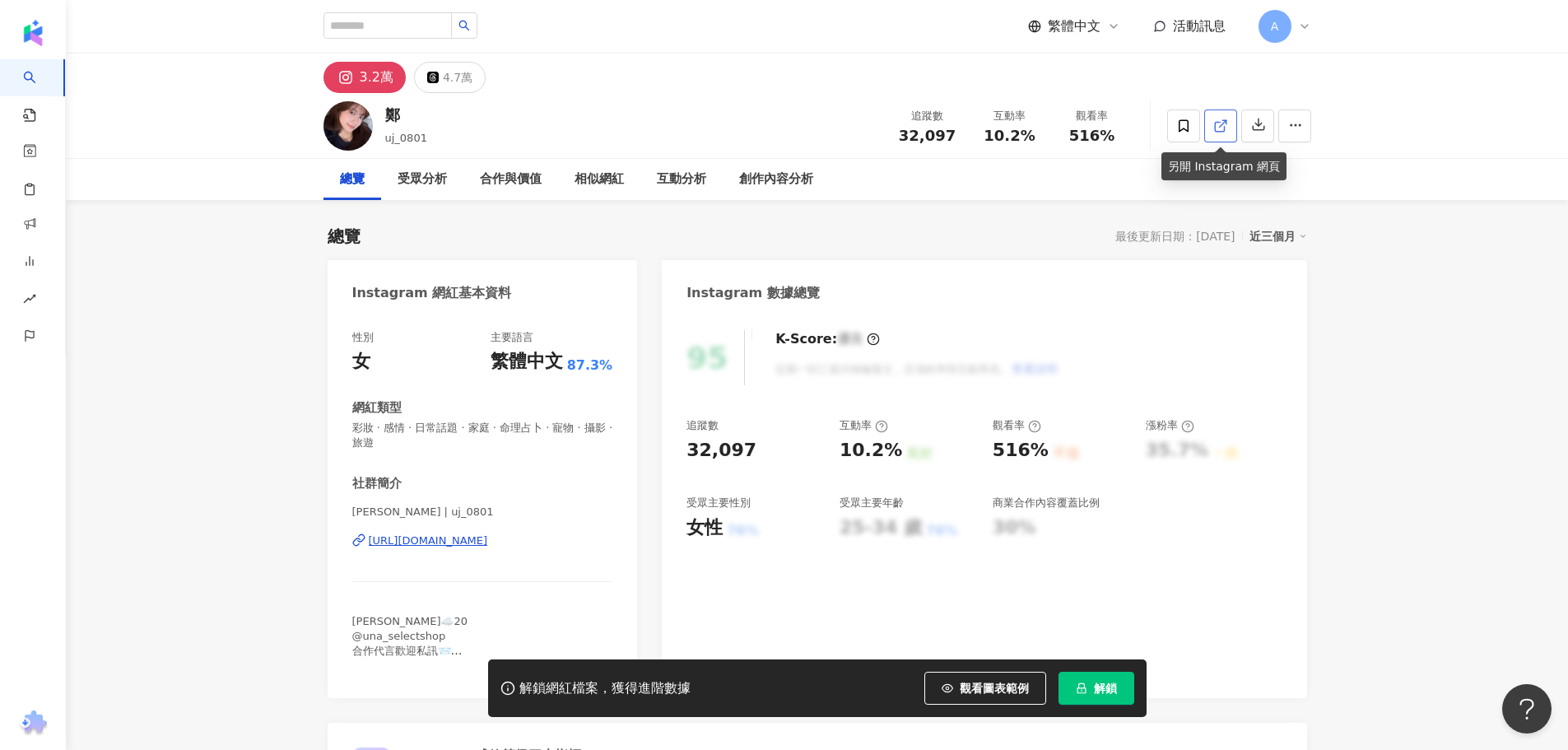
click at [1220, 122] on icon at bounding box center [1221, 126] width 15 height 15
